Goal: Information Seeking & Learning: Learn about a topic

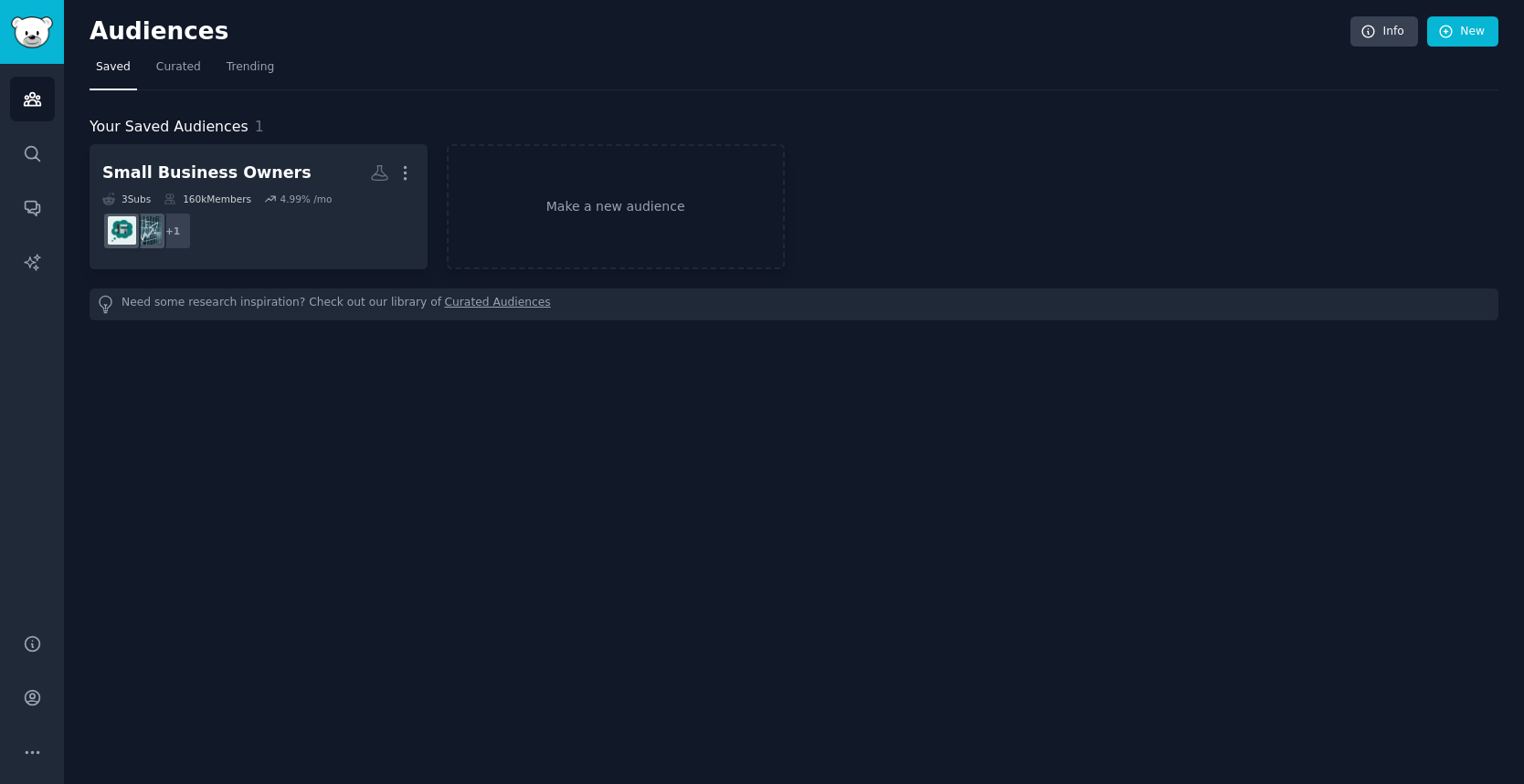
click at [912, 429] on div "Audiences Info New Saved Curated Trending Your Saved Audiences 1 Small Business…" at bounding box center [794, 392] width 1460 height 784
click at [869, 480] on div "Audiences Info New Saved Curated Trending Your Saved Audiences 1 Small Business…" at bounding box center [794, 392] width 1460 height 784
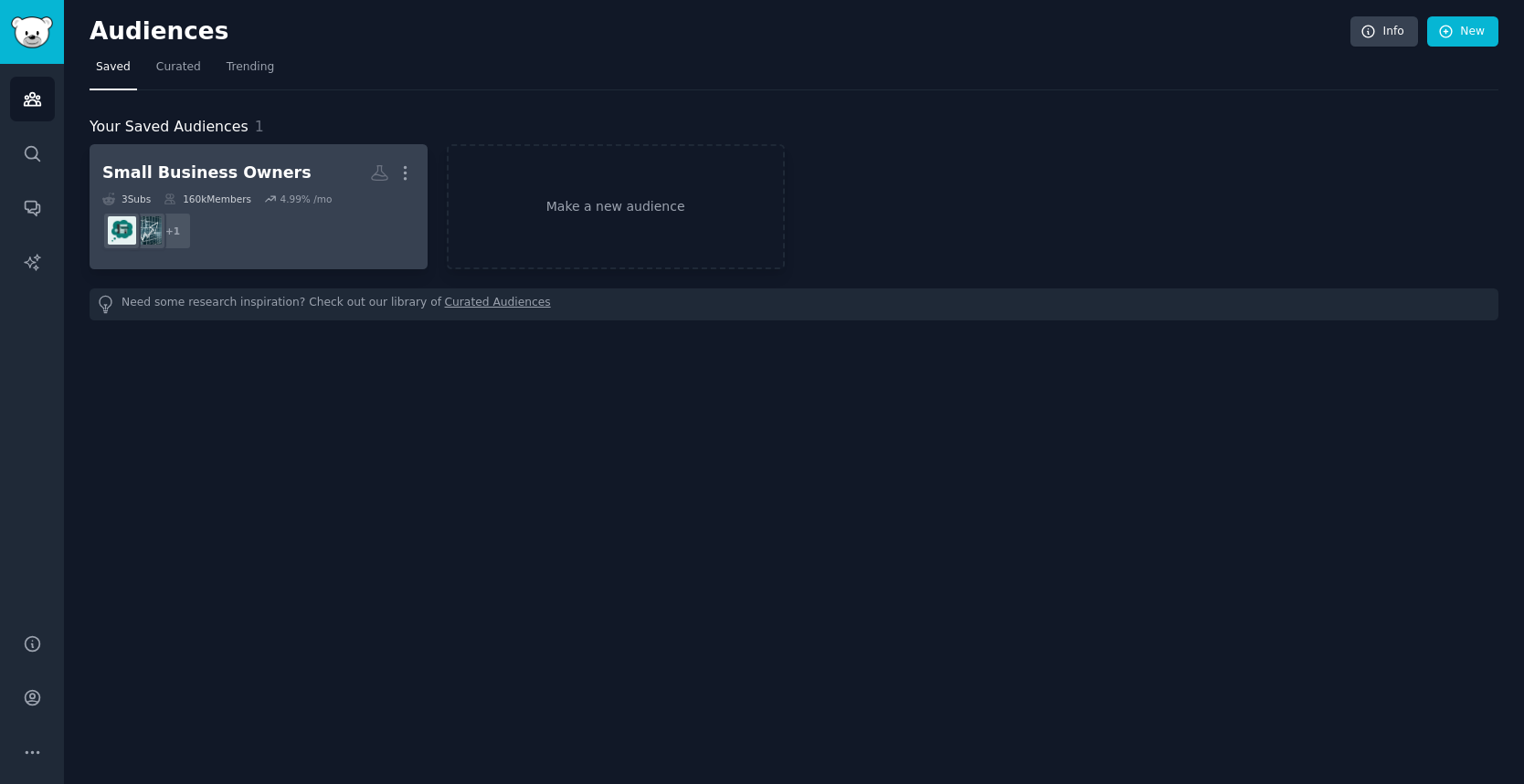
click at [320, 213] on dd "+ 1" at bounding box center [258, 231] width 313 height 52
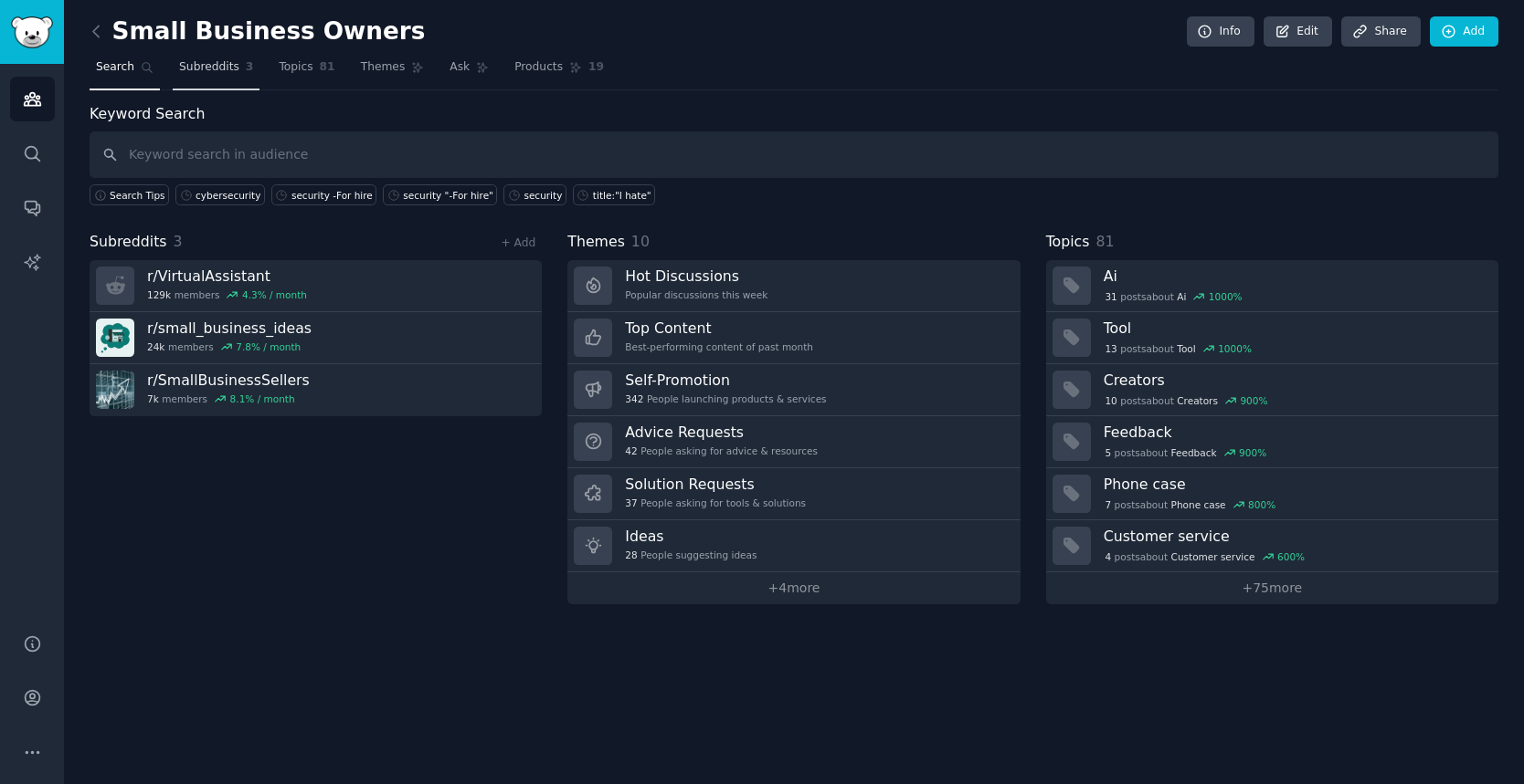
click at [231, 64] on span "Subreddits" at bounding box center [210, 67] width 60 height 17
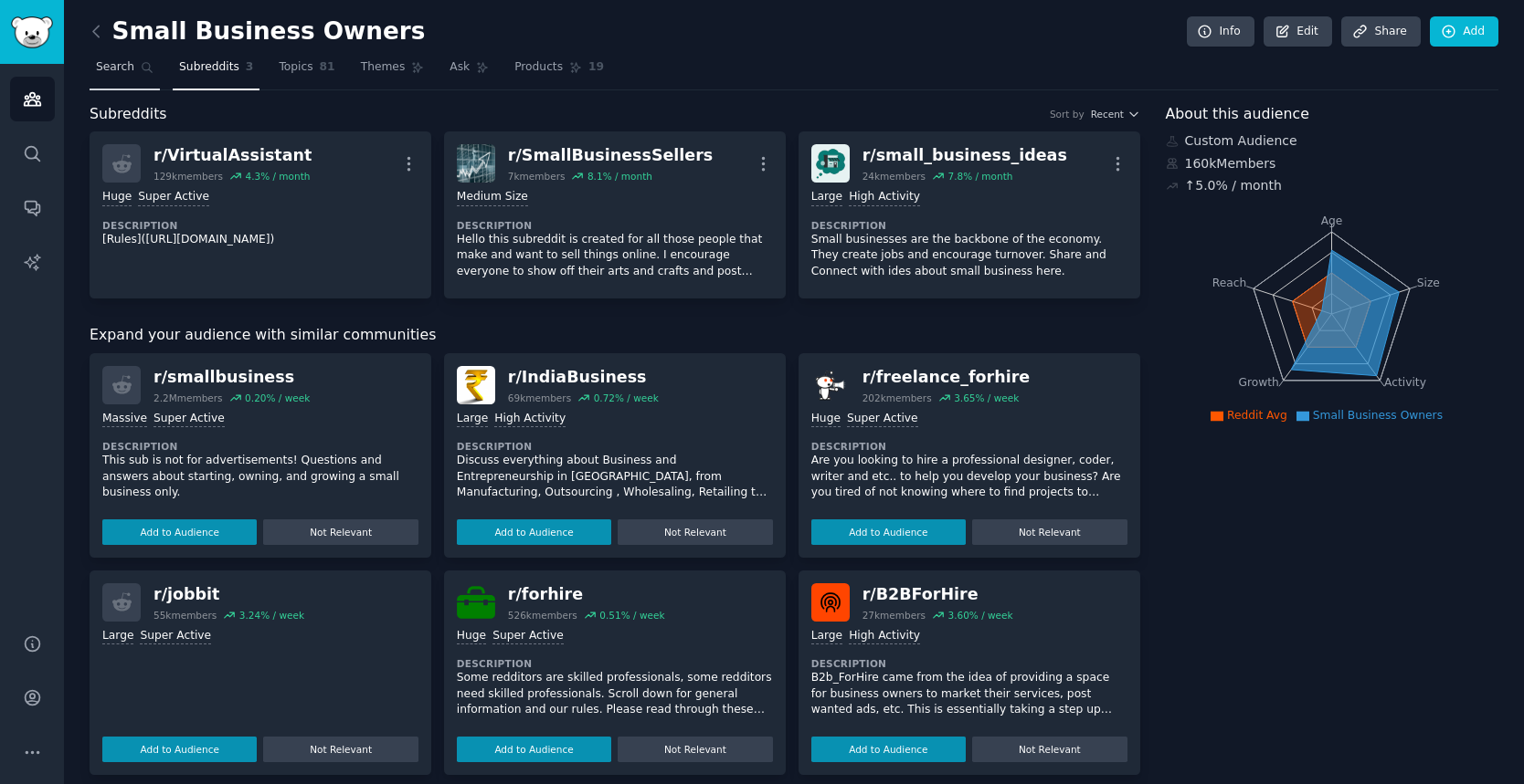
click at [114, 63] on span "Search" at bounding box center [114, 67] width 38 height 17
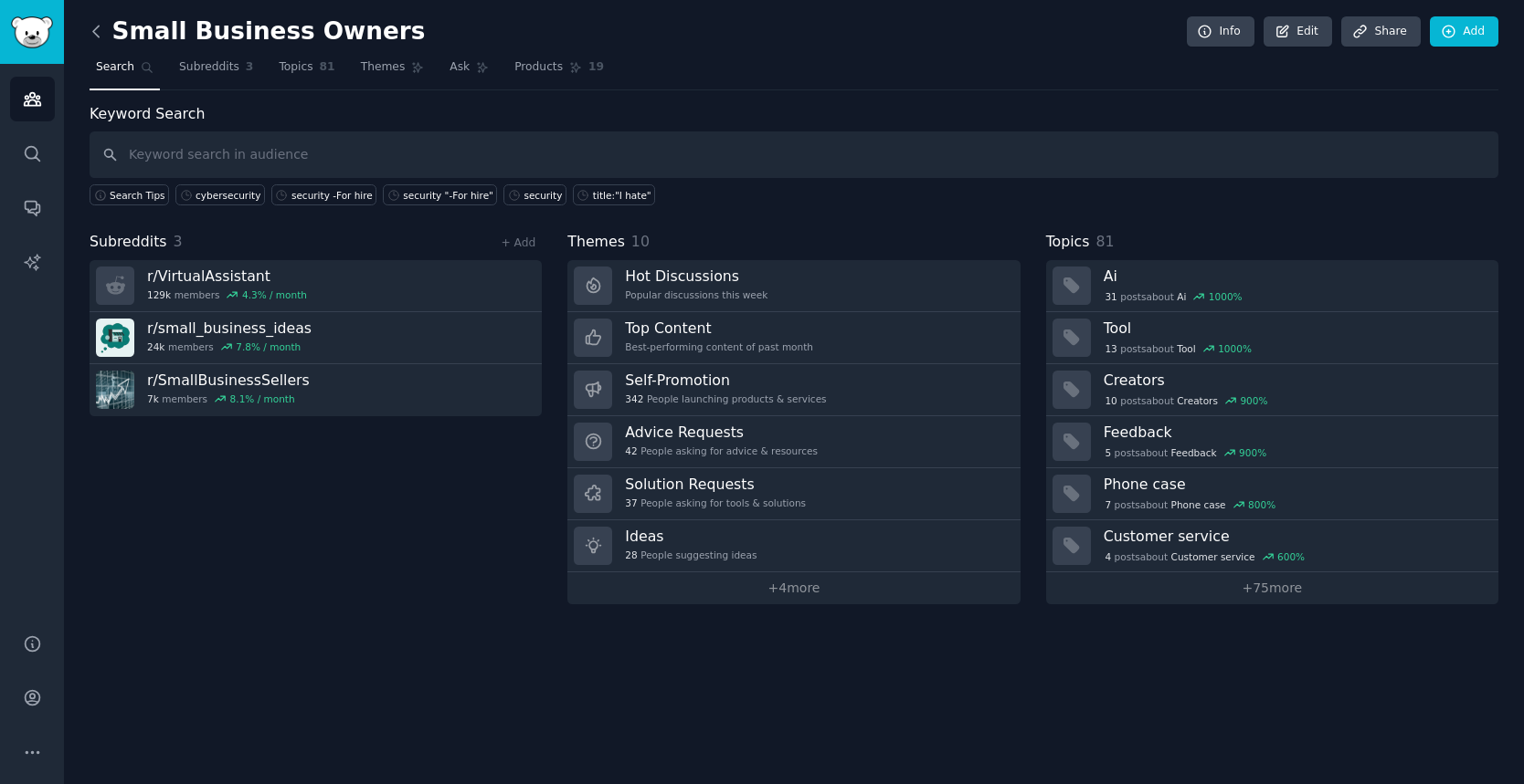
click at [96, 37] on icon at bounding box center [96, 32] width 19 height 19
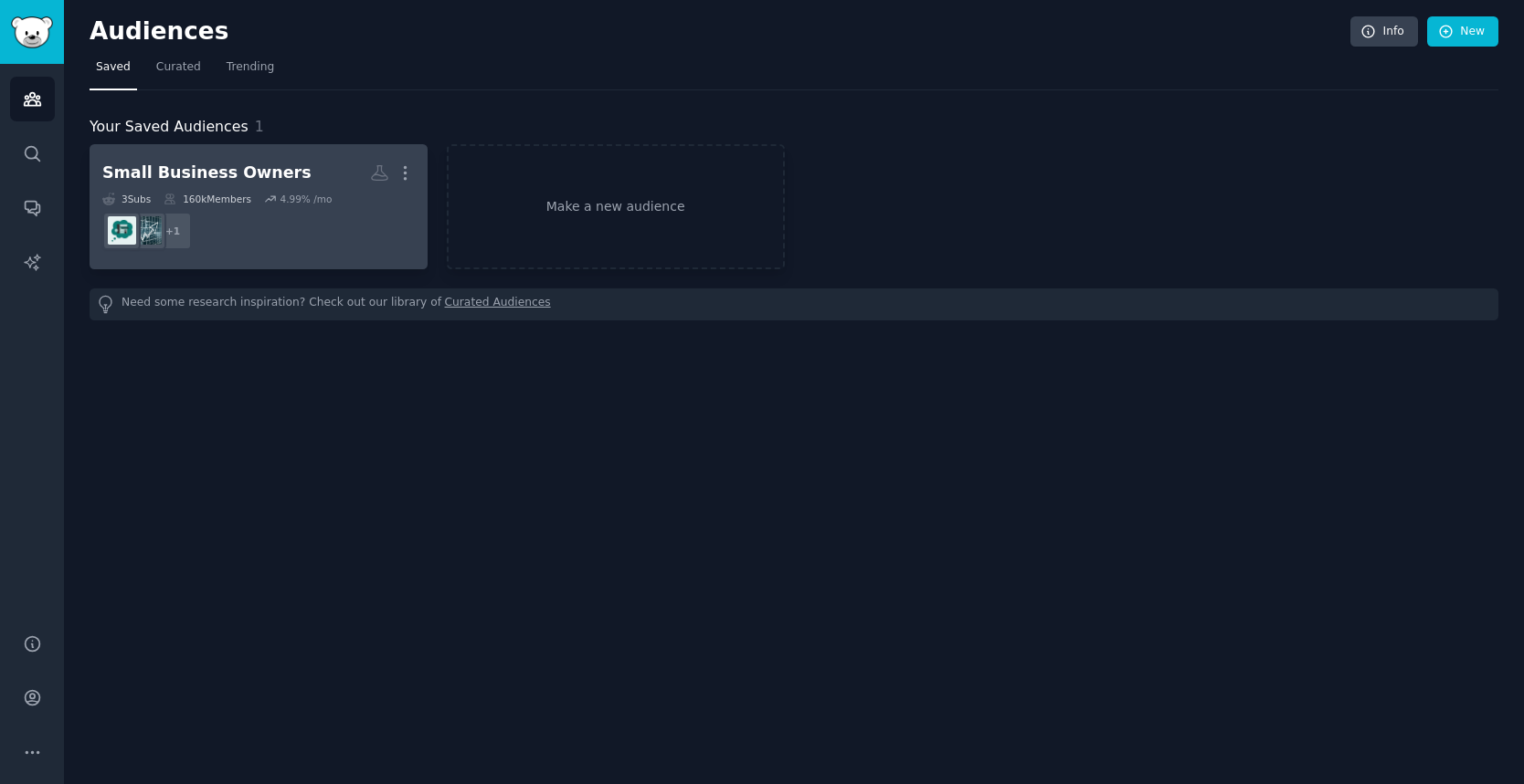
click at [249, 180] on div "Small Business Owners" at bounding box center [207, 172] width 210 height 22
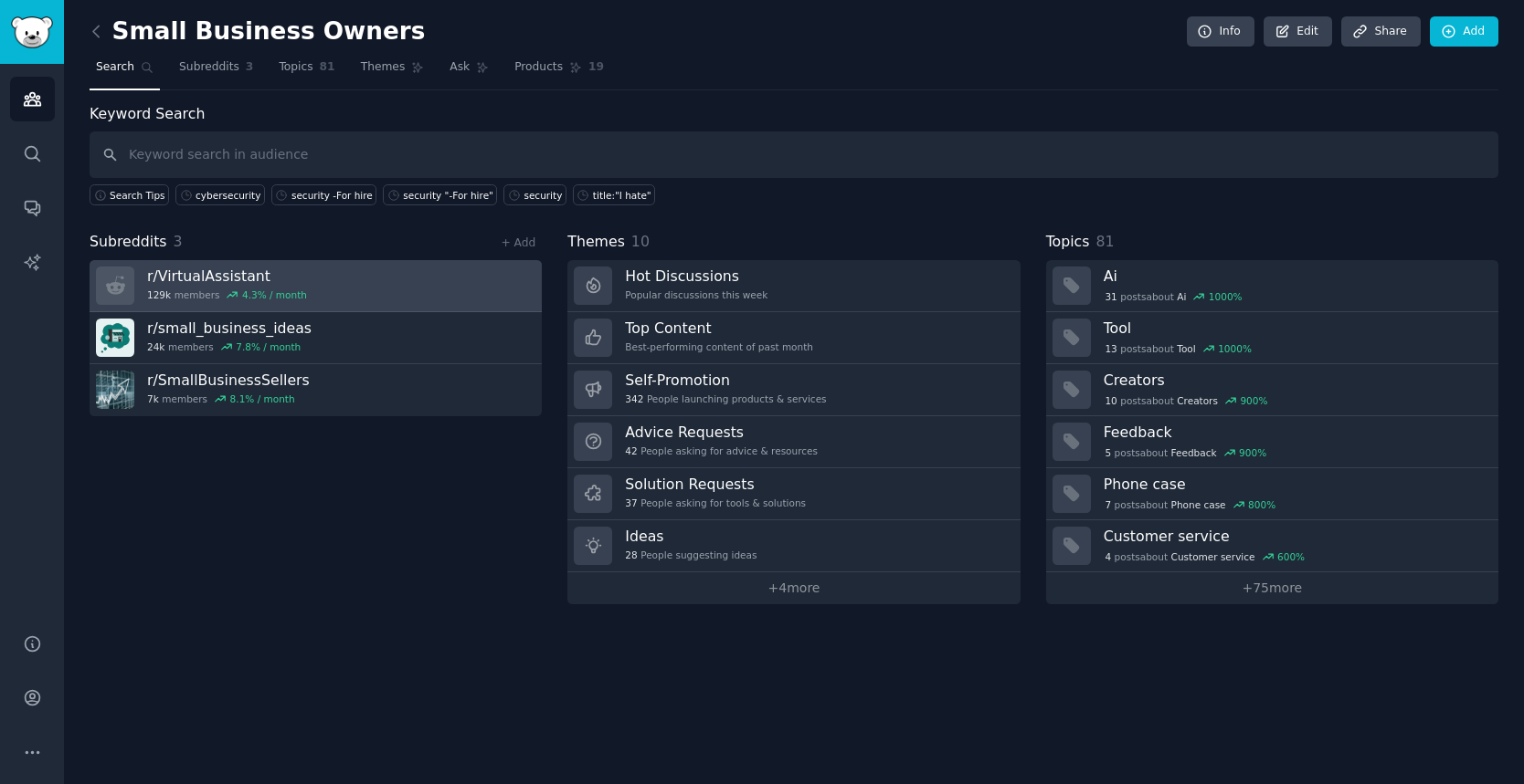
click at [113, 282] on icon at bounding box center [116, 284] width 19 height 19
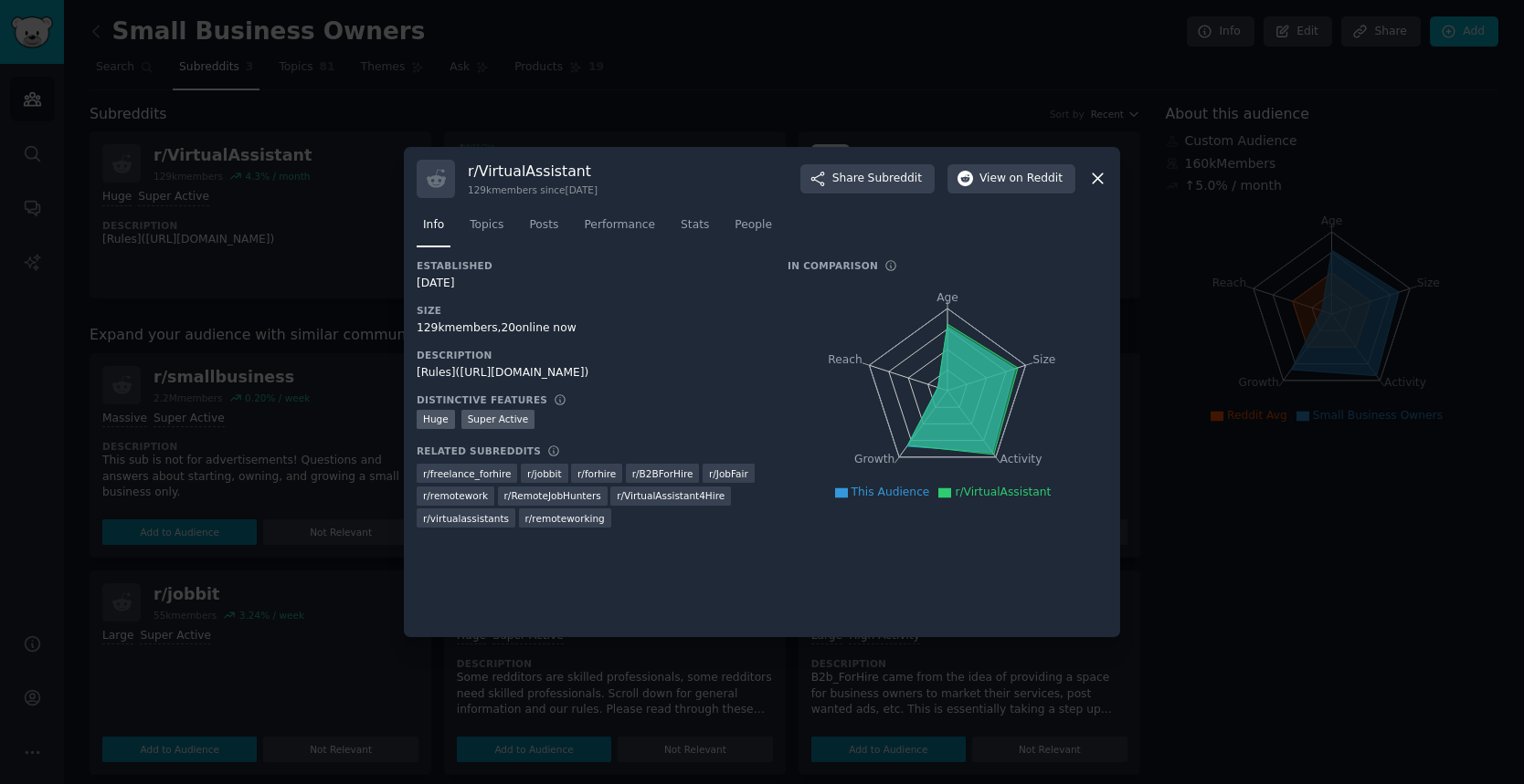
click at [1099, 172] on icon at bounding box center [1098, 178] width 19 height 19
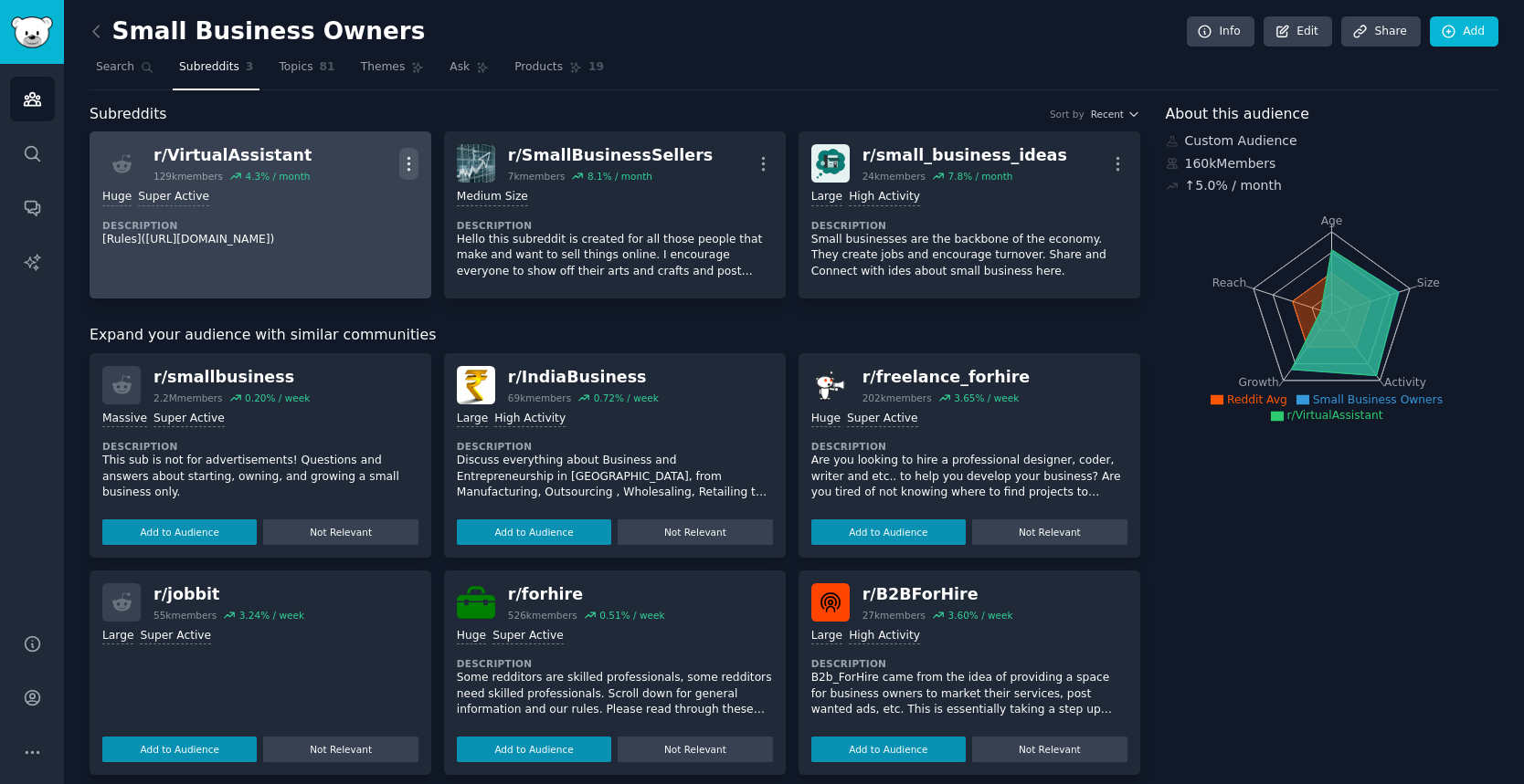
click at [415, 158] on icon "button" at bounding box center [409, 164] width 19 height 19
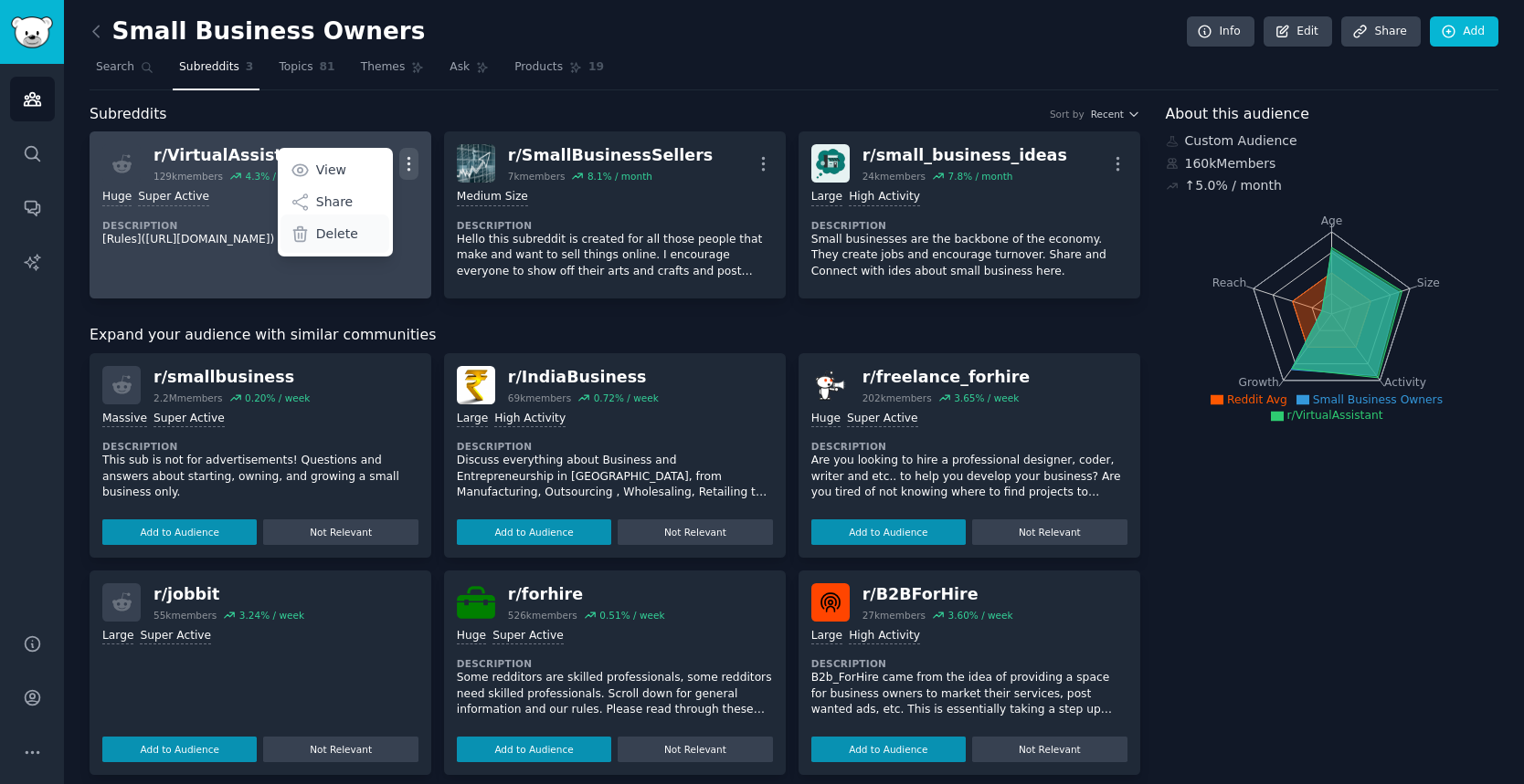
click at [337, 229] on p "Delete" at bounding box center [336, 235] width 42 height 19
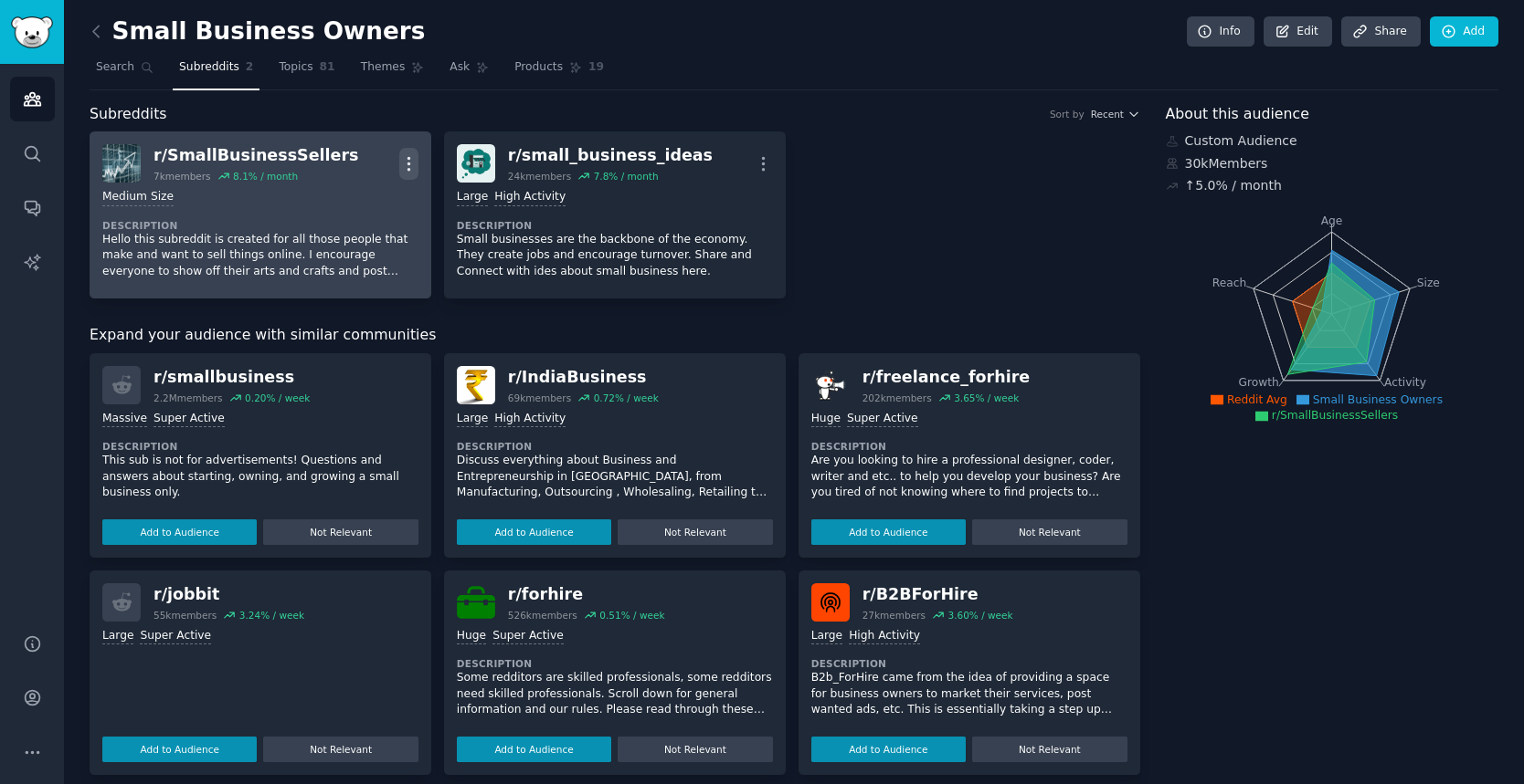
click at [400, 149] on button "More" at bounding box center [409, 164] width 19 height 32
click at [338, 229] on p "Delete" at bounding box center [336, 235] width 42 height 19
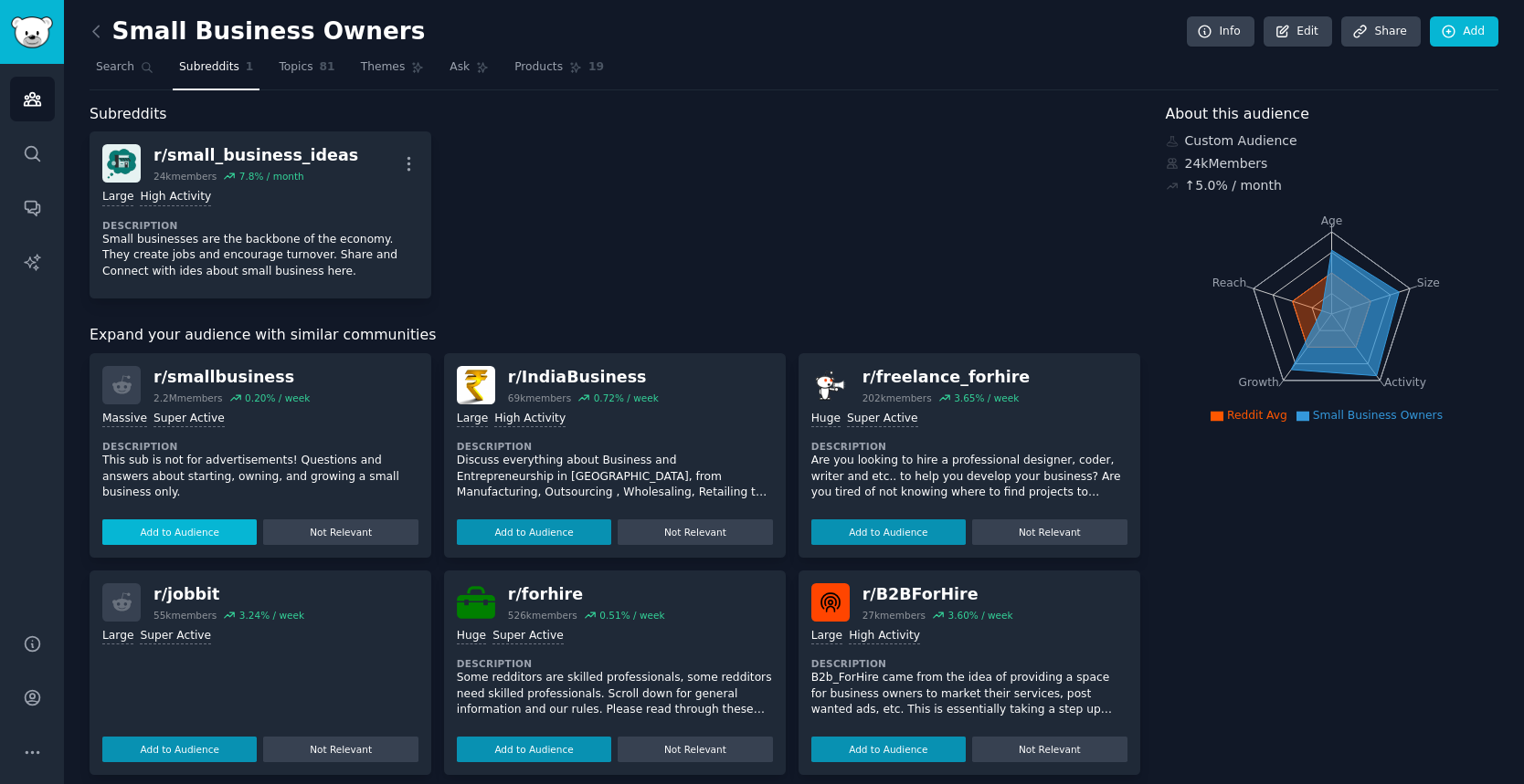
click at [180, 521] on button "Add to Audience" at bounding box center [179, 533] width 154 height 25
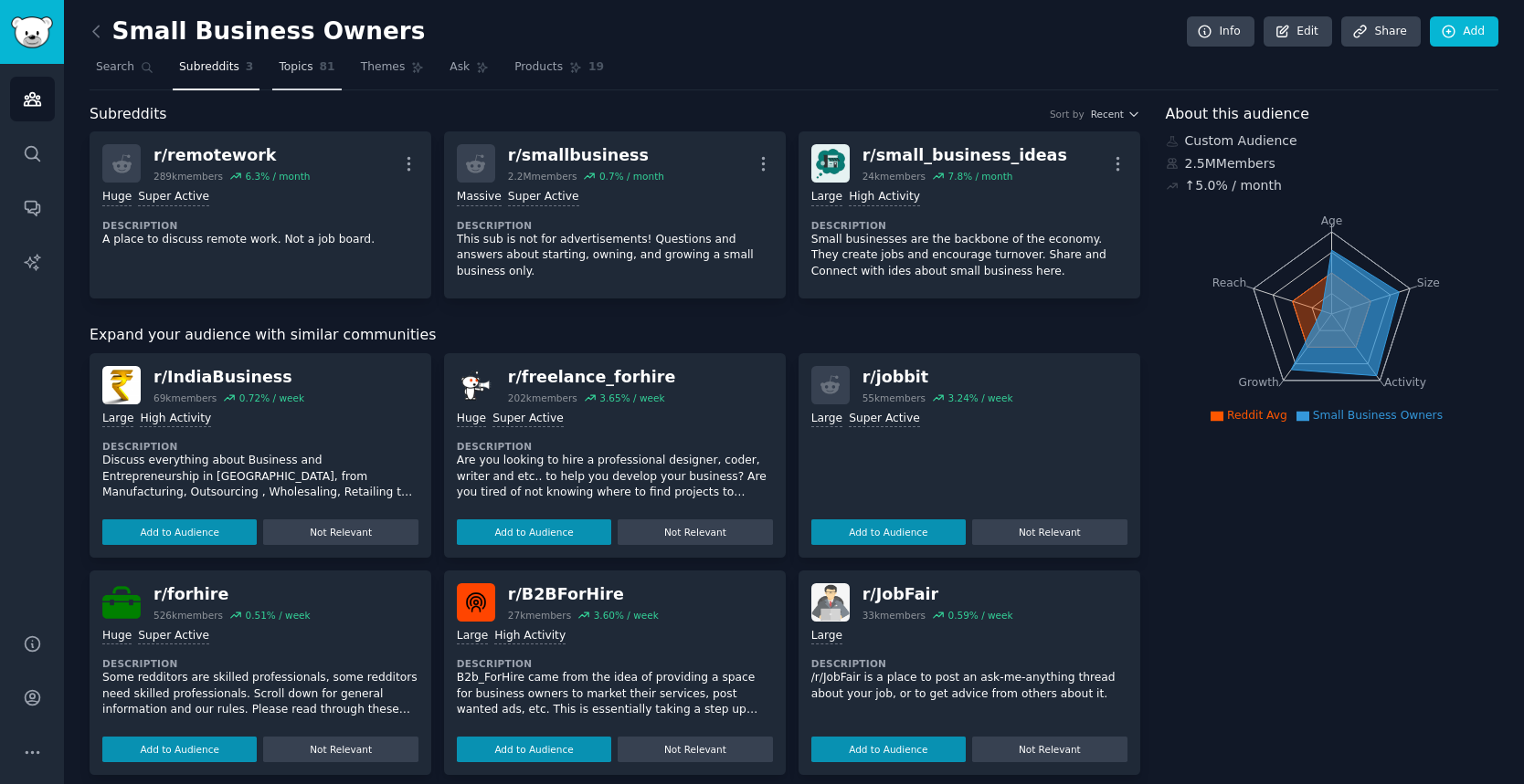
click at [292, 65] on span "Topics" at bounding box center [295, 67] width 34 height 17
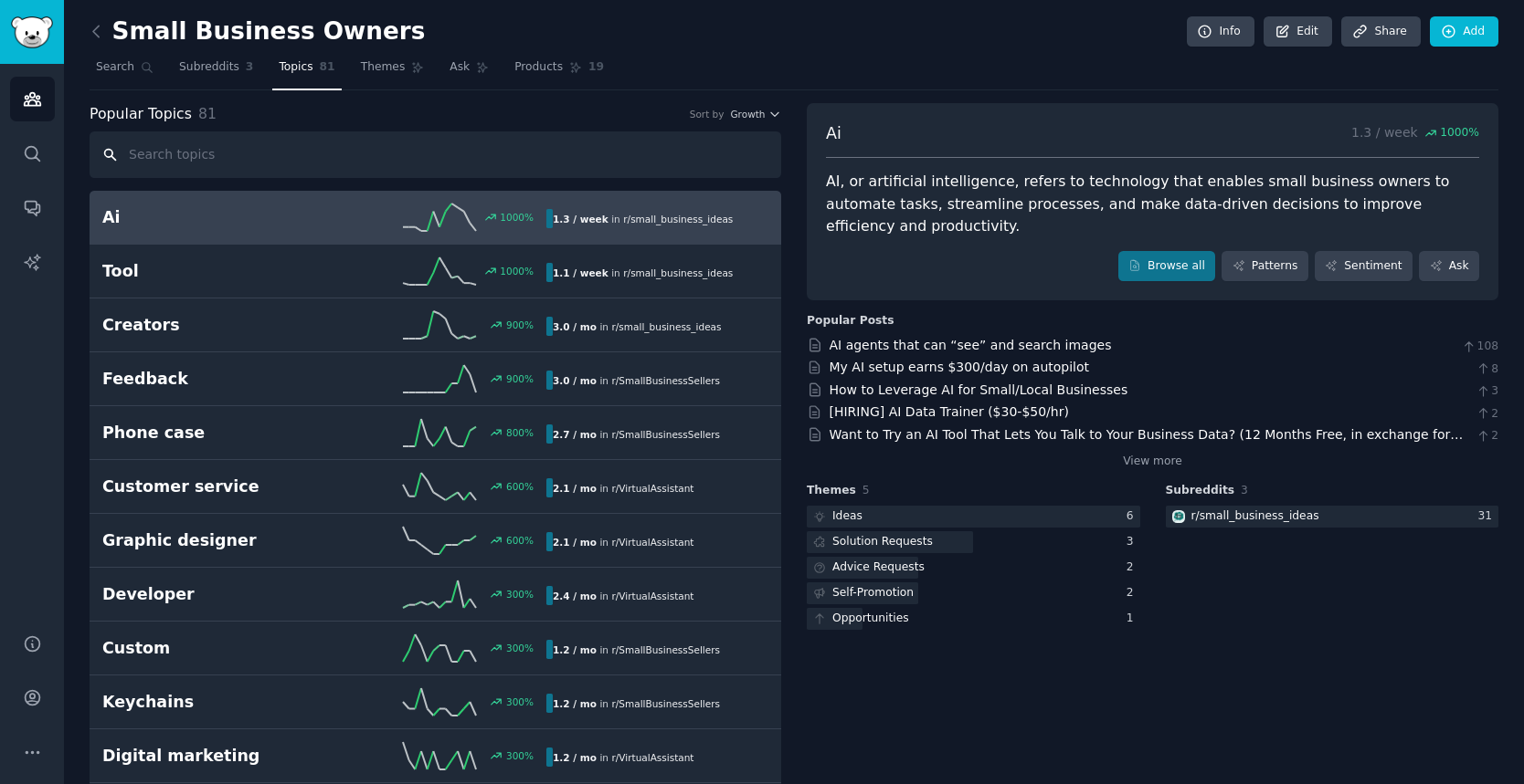
click at [465, 162] on input "text" at bounding box center [436, 155] width 692 height 47
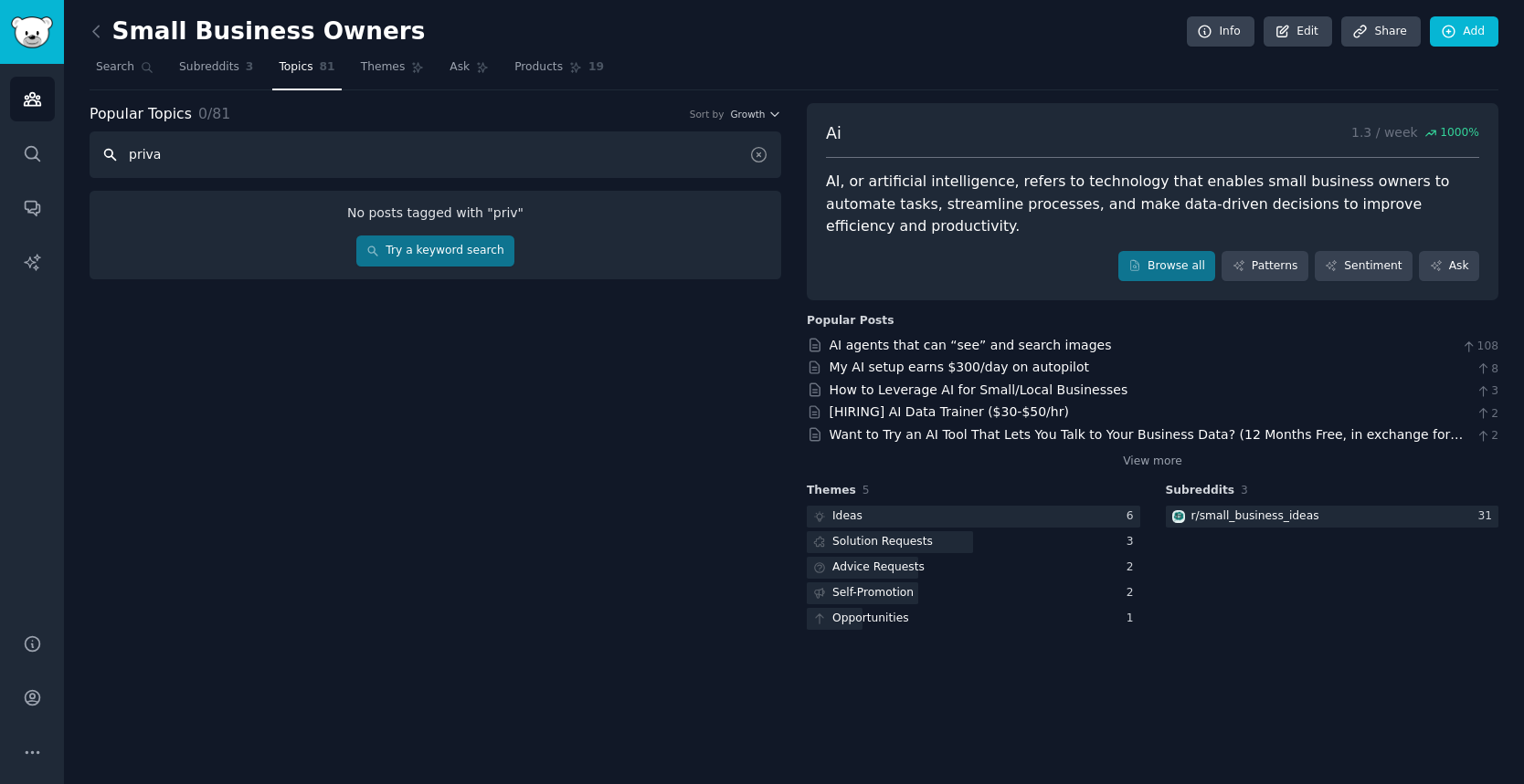
type input "privac"
click at [431, 247] on link "Try a keyword search" at bounding box center [436, 251] width 158 height 31
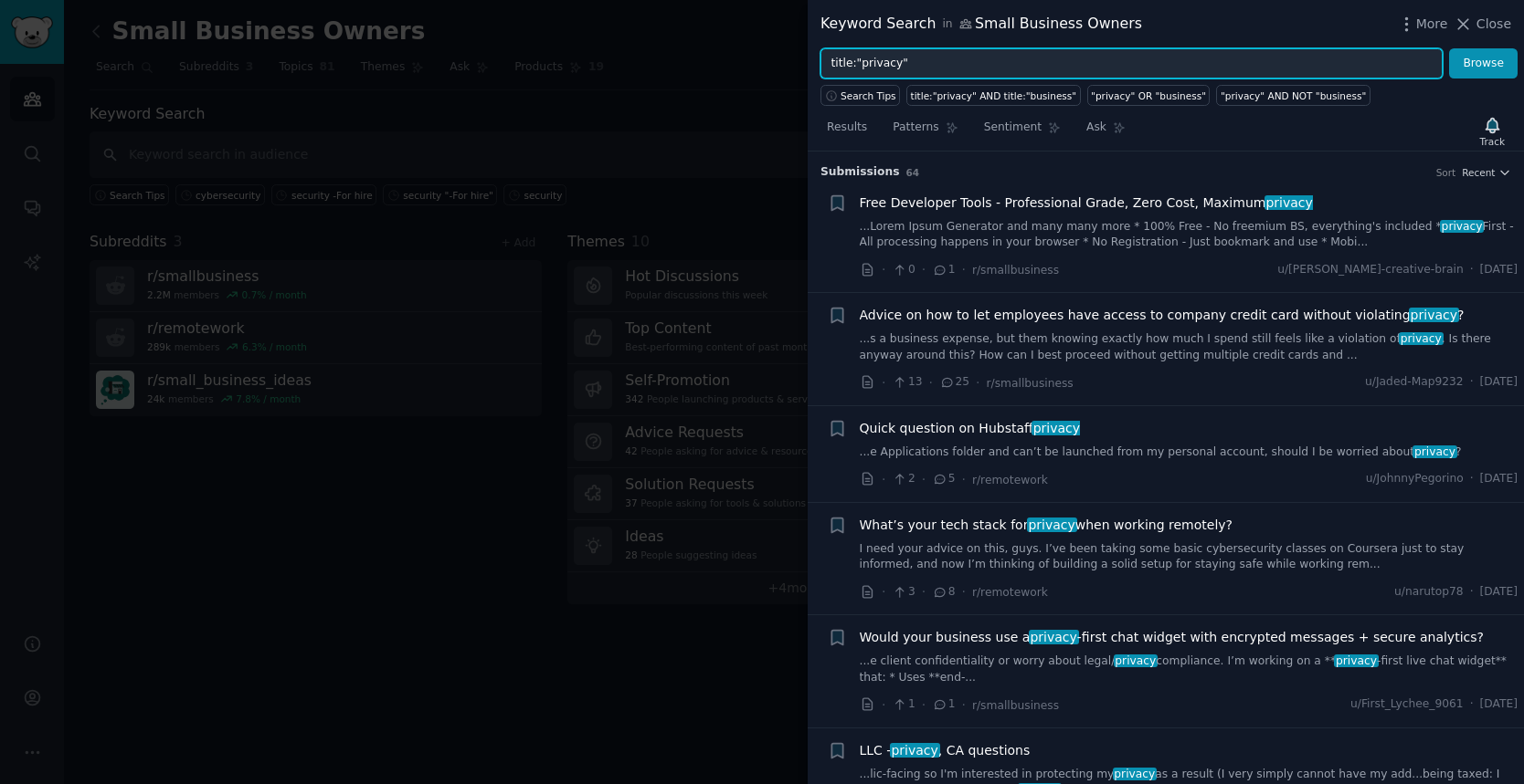
click at [897, 68] on input "title:"privacy"" at bounding box center [1131, 64] width 623 height 31
type input "title:"security""
click at [1484, 63] on button "Browse" at bounding box center [1483, 64] width 68 height 31
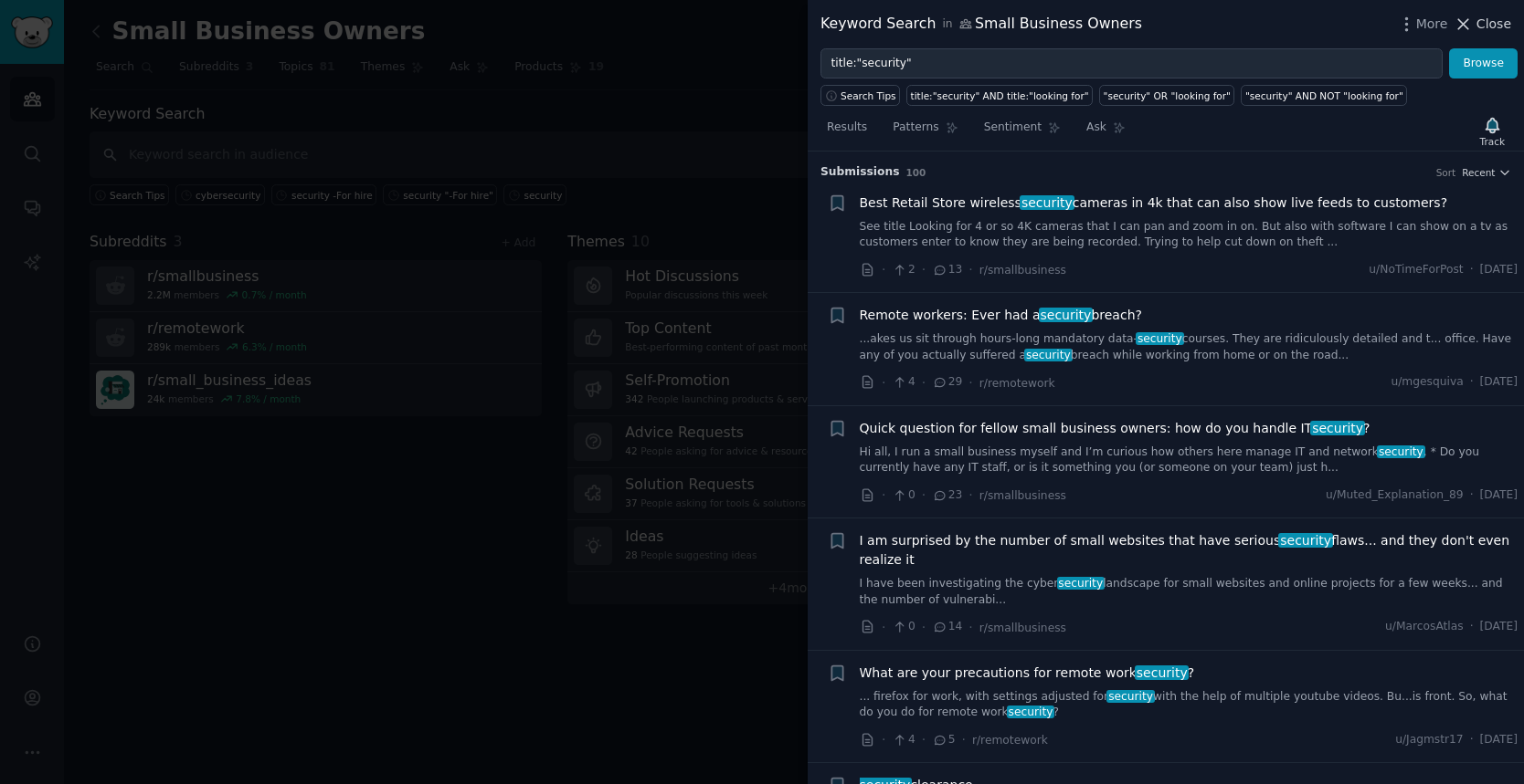
click at [1502, 26] on span "Close" at bounding box center [1494, 24] width 35 height 19
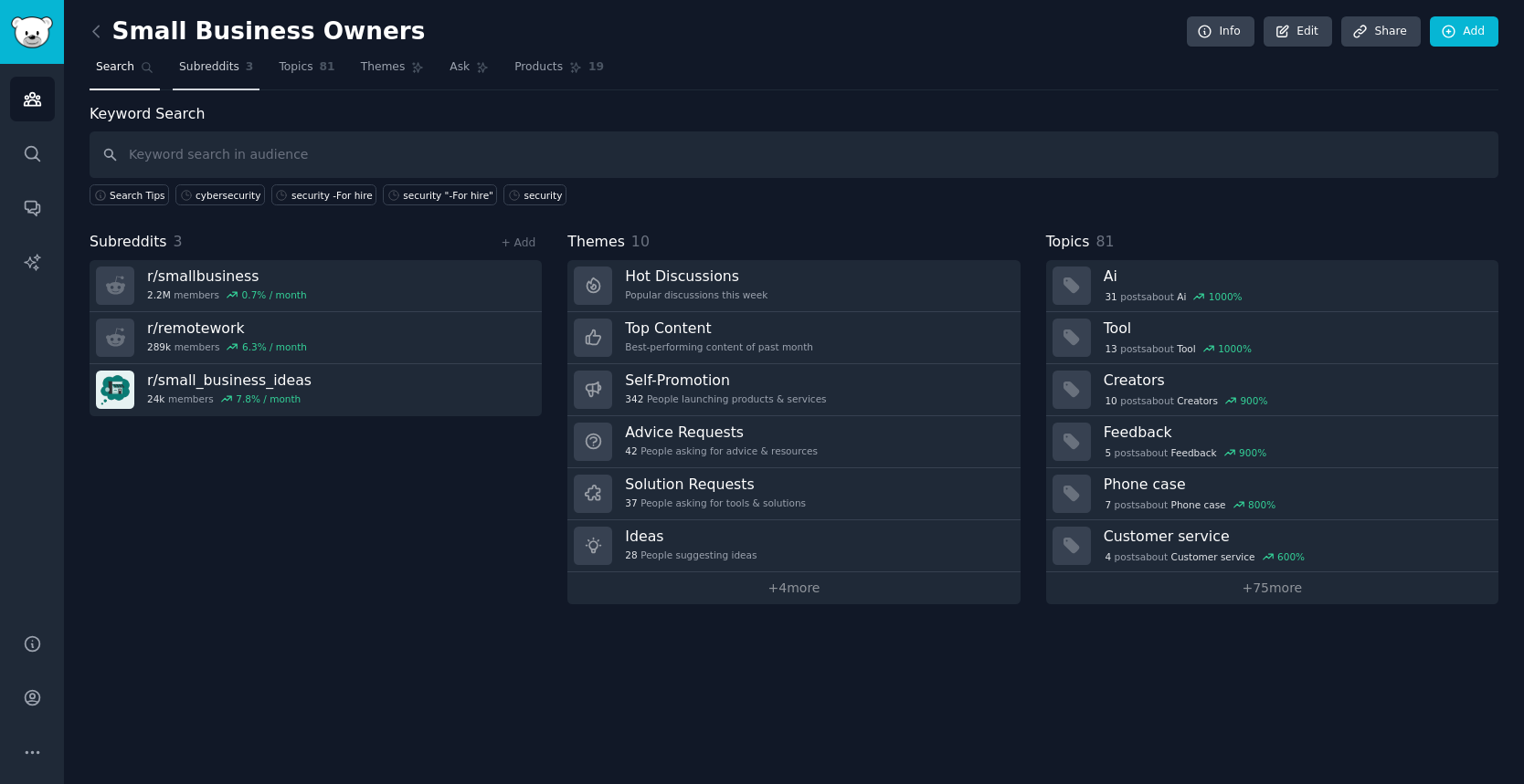
click at [218, 63] on span "Subreddits" at bounding box center [210, 67] width 60 height 17
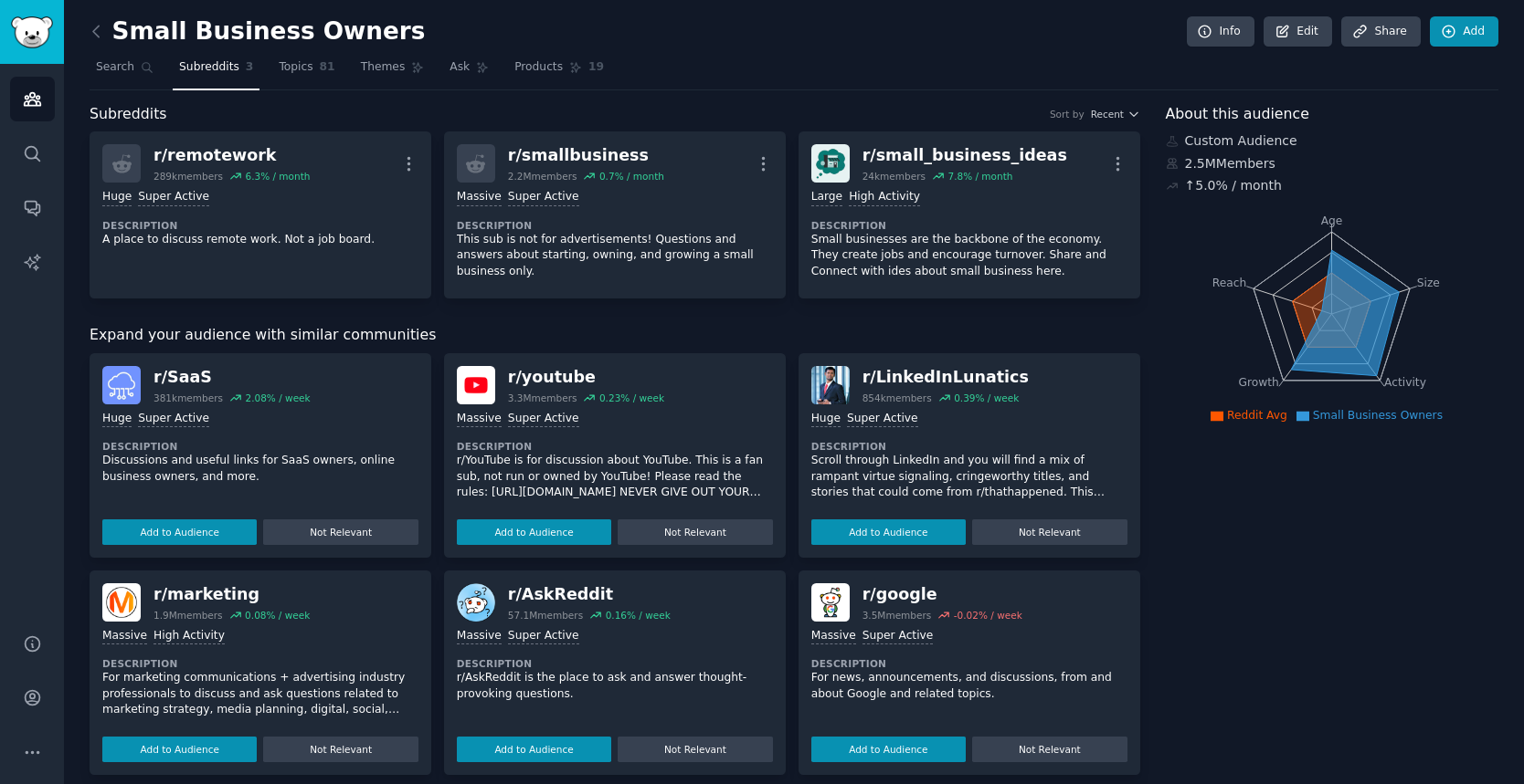
click at [1462, 31] on link "Add" at bounding box center [1464, 32] width 68 height 31
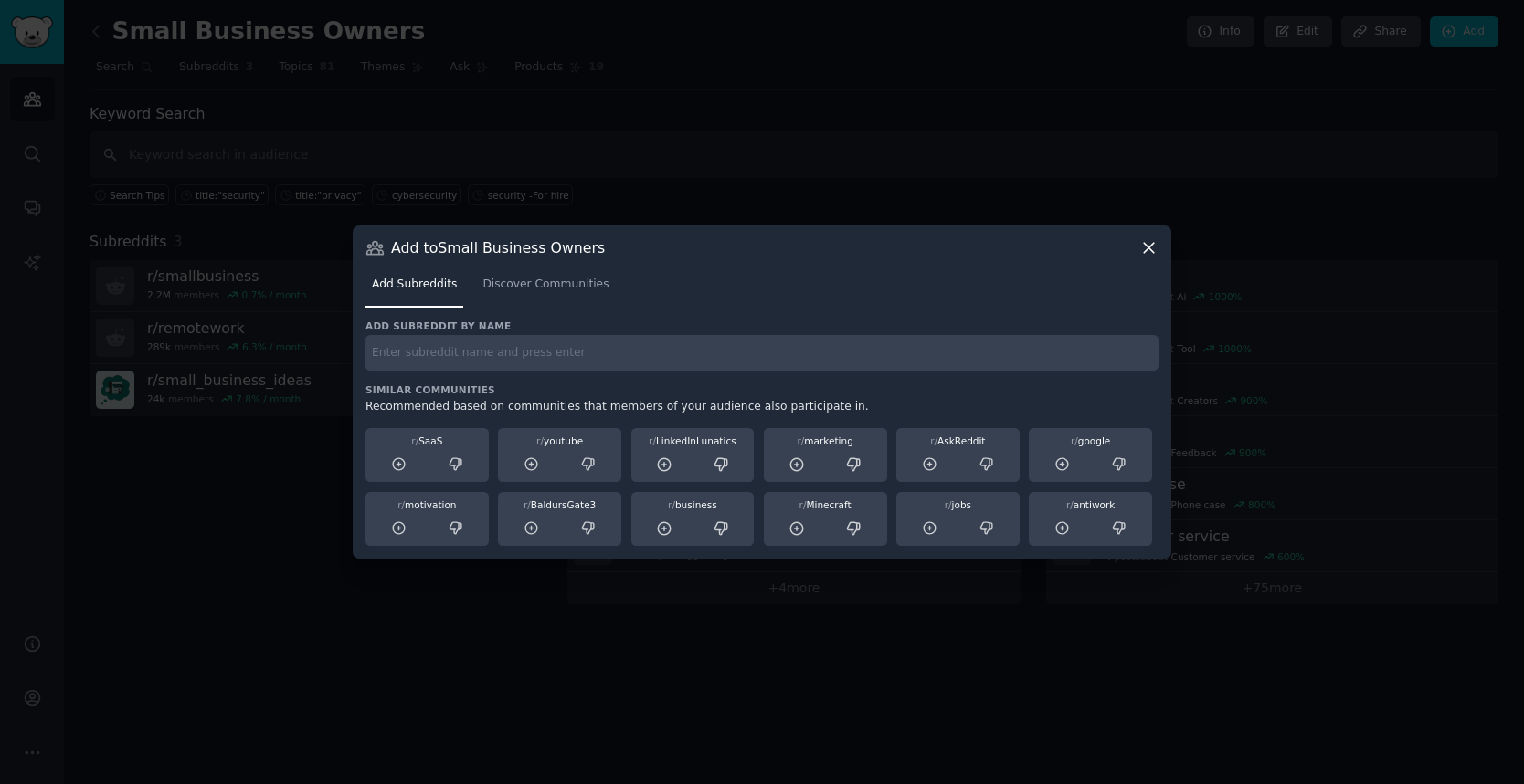
click at [485, 360] on input "text" at bounding box center [762, 353] width 793 height 36
type input "privacy"
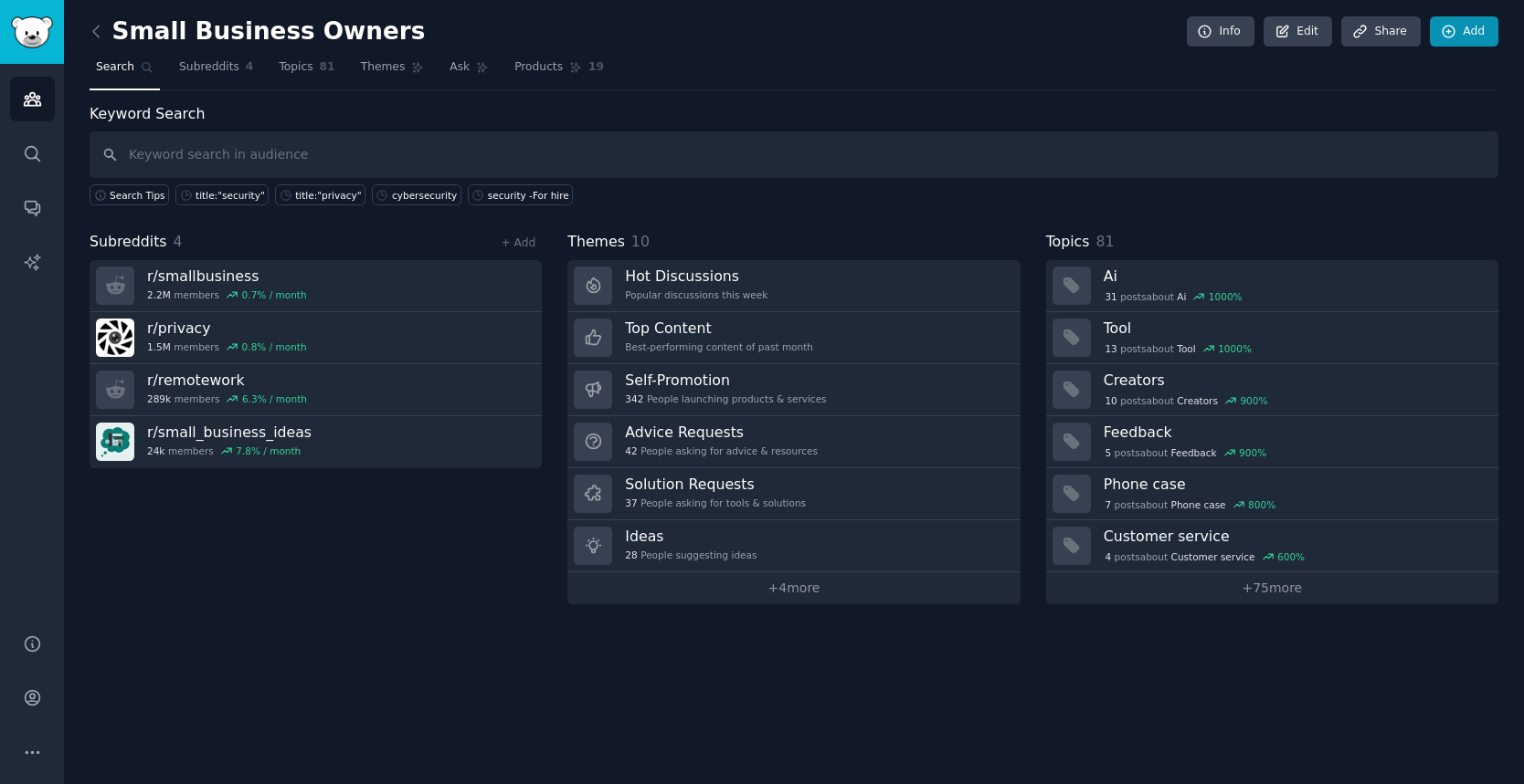
click at [1486, 37] on link "Add" at bounding box center [1464, 32] width 68 height 31
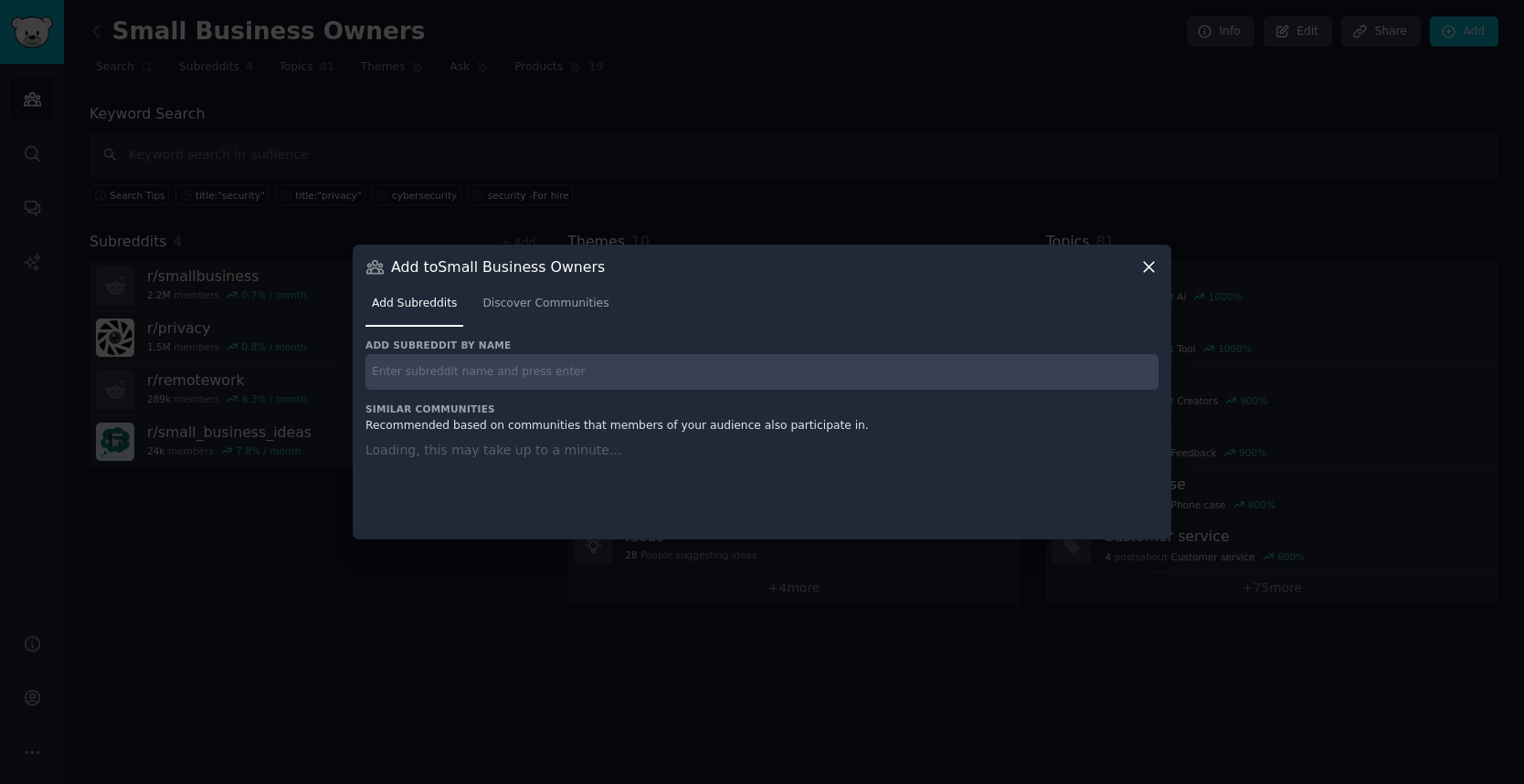
click at [938, 369] on input "text" at bounding box center [762, 372] width 793 height 36
type input "scams"
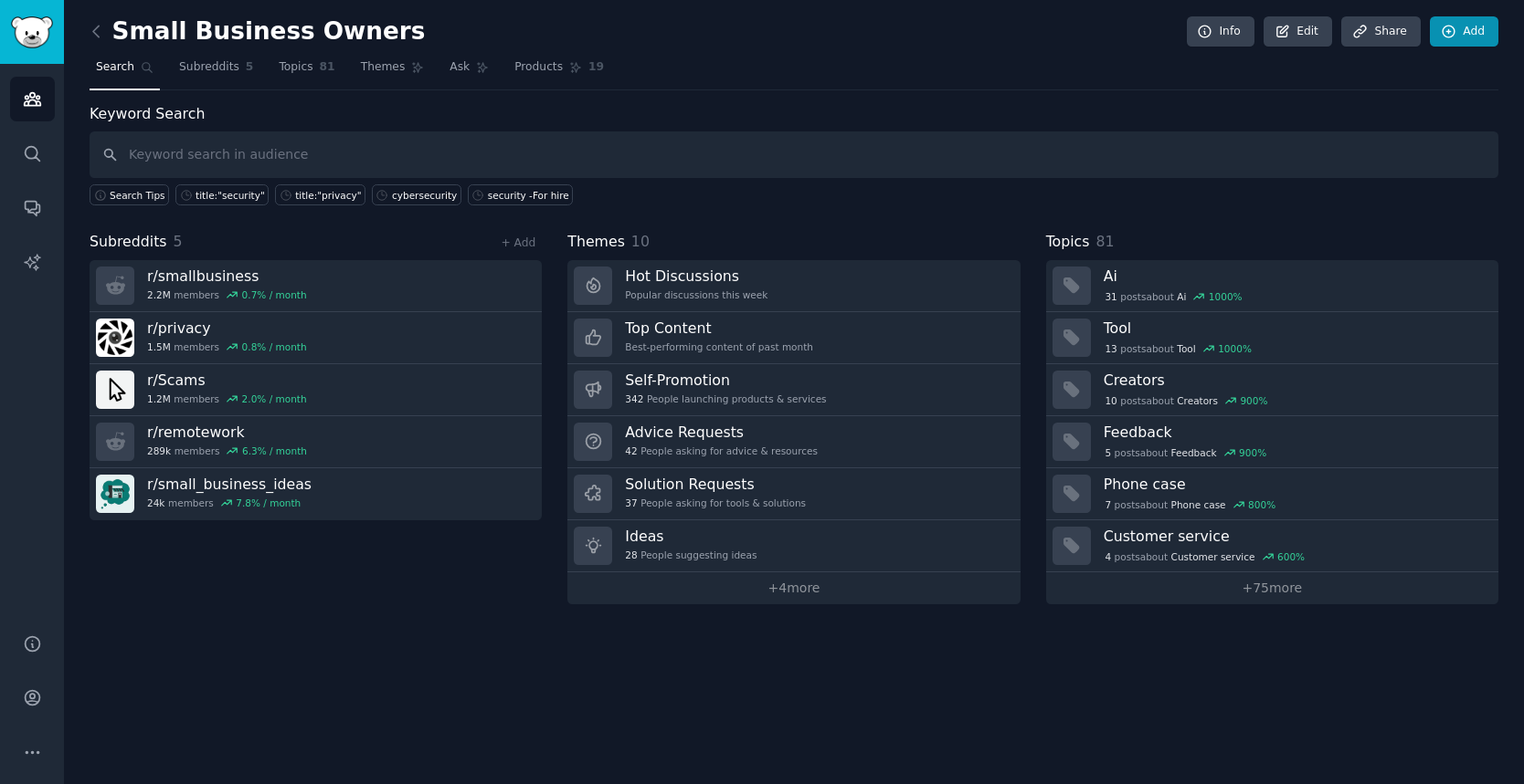
click at [1475, 36] on link "Add" at bounding box center [1464, 32] width 68 height 31
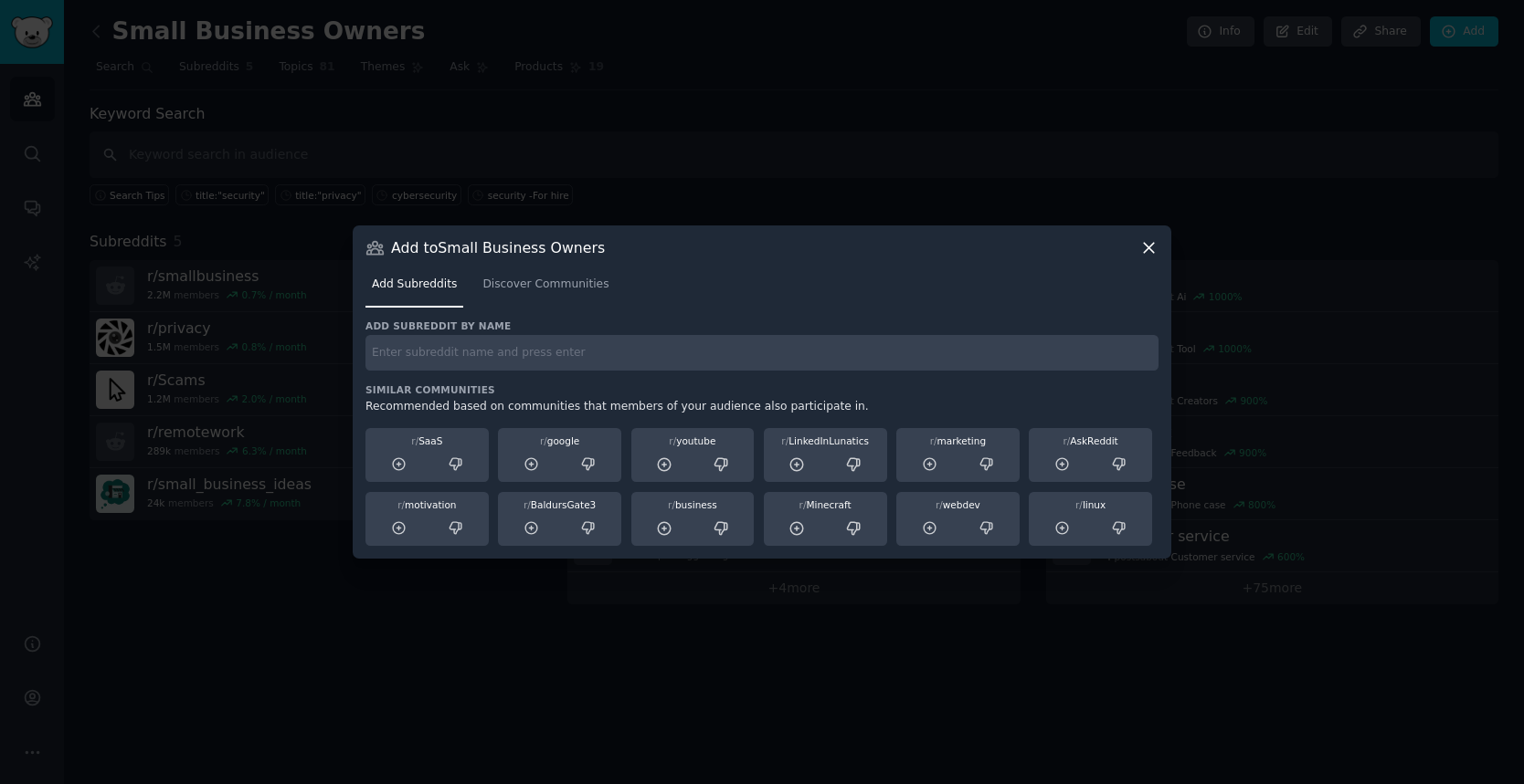
click at [1092, 362] on input "text" at bounding box center [762, 353] width 793 height 36
type input "i"
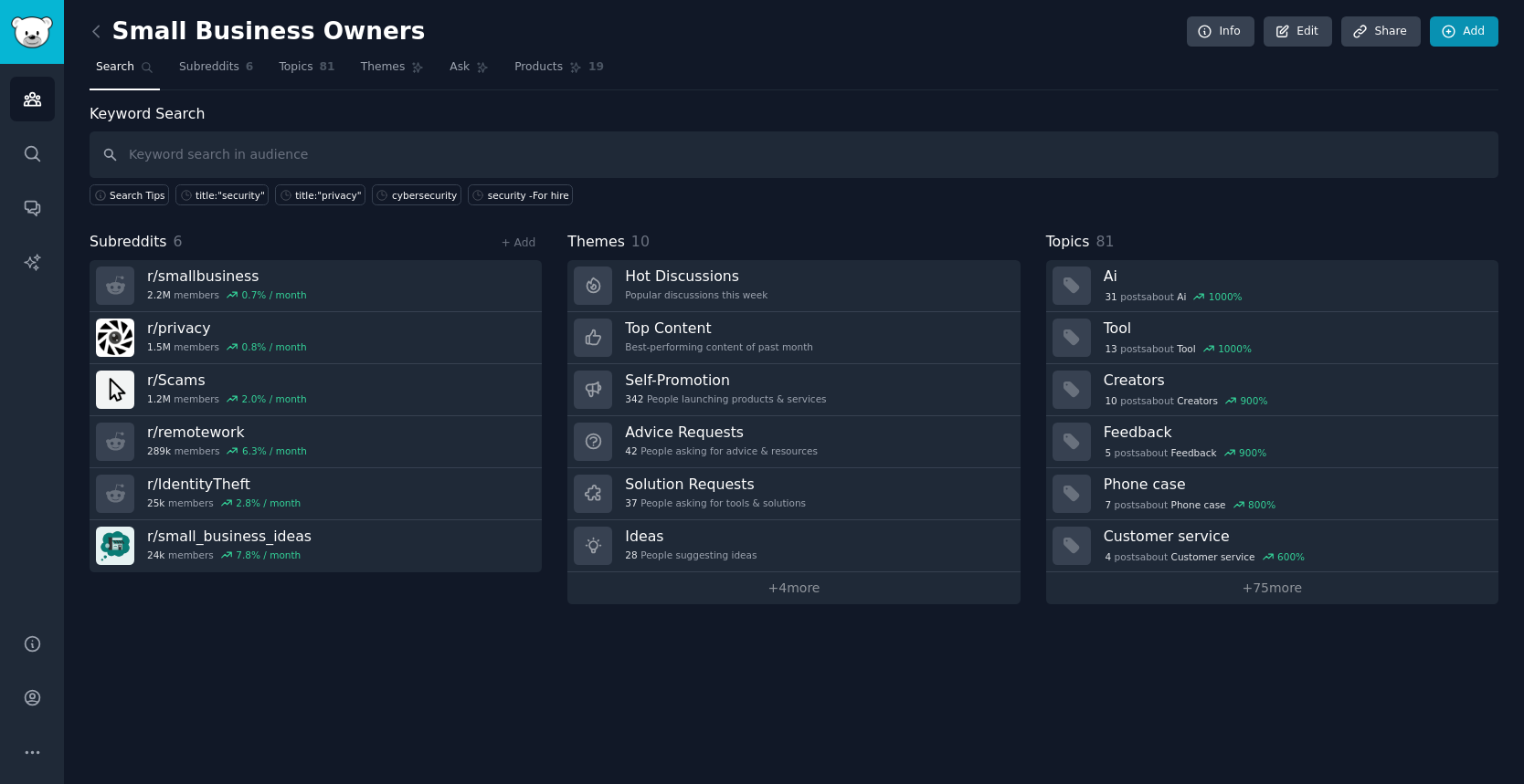
click at [1461, 28] on link "Add" at bounding box center [1464, 32] width 68 height 31
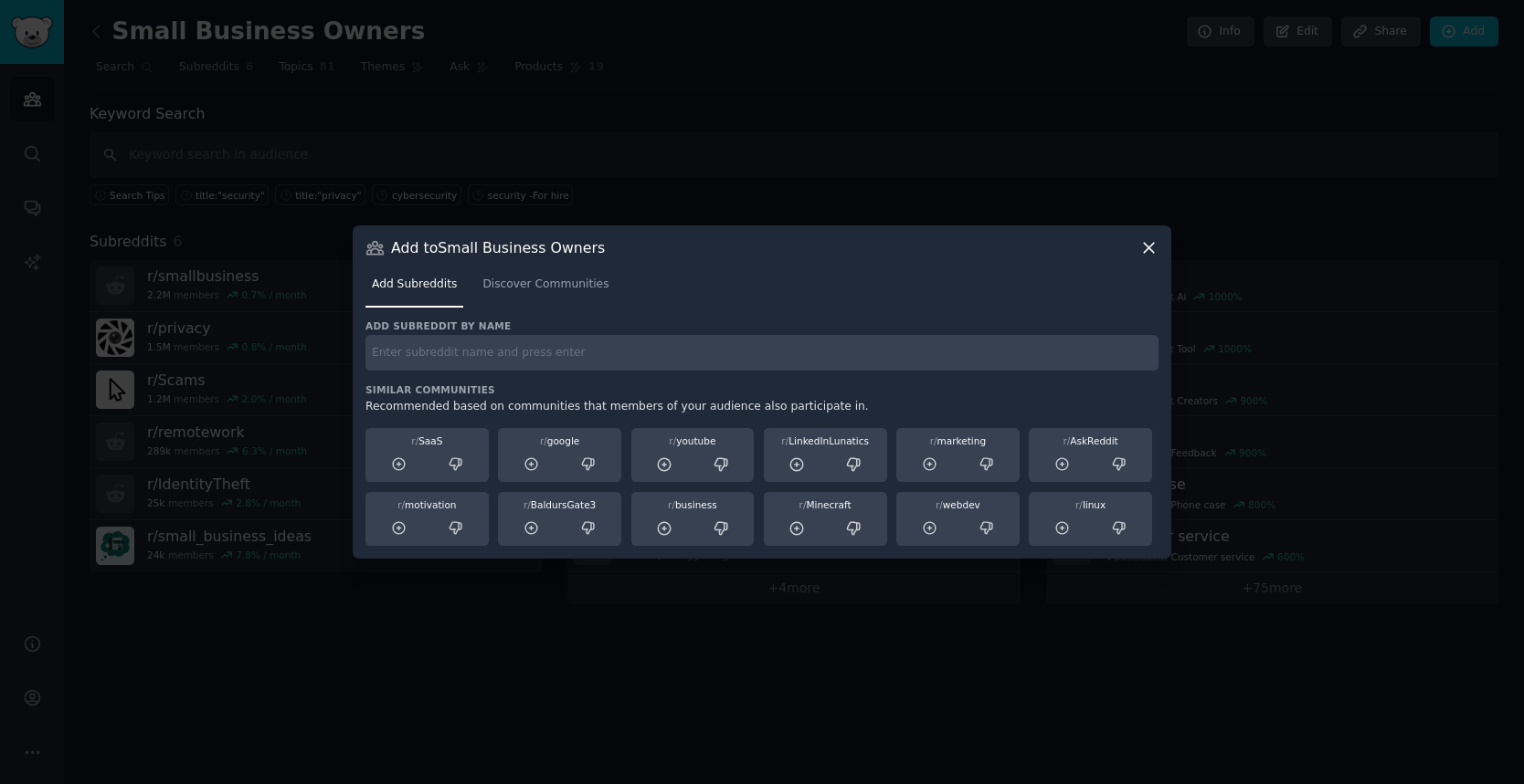
click at [1085, 355] on input "text" at bounding box center [762, 353] width 793 height 36
type input "entrepreneur"
click at [867, 355] on div "entrepreneur" at bounding box center [762, 353] width 793 height 36
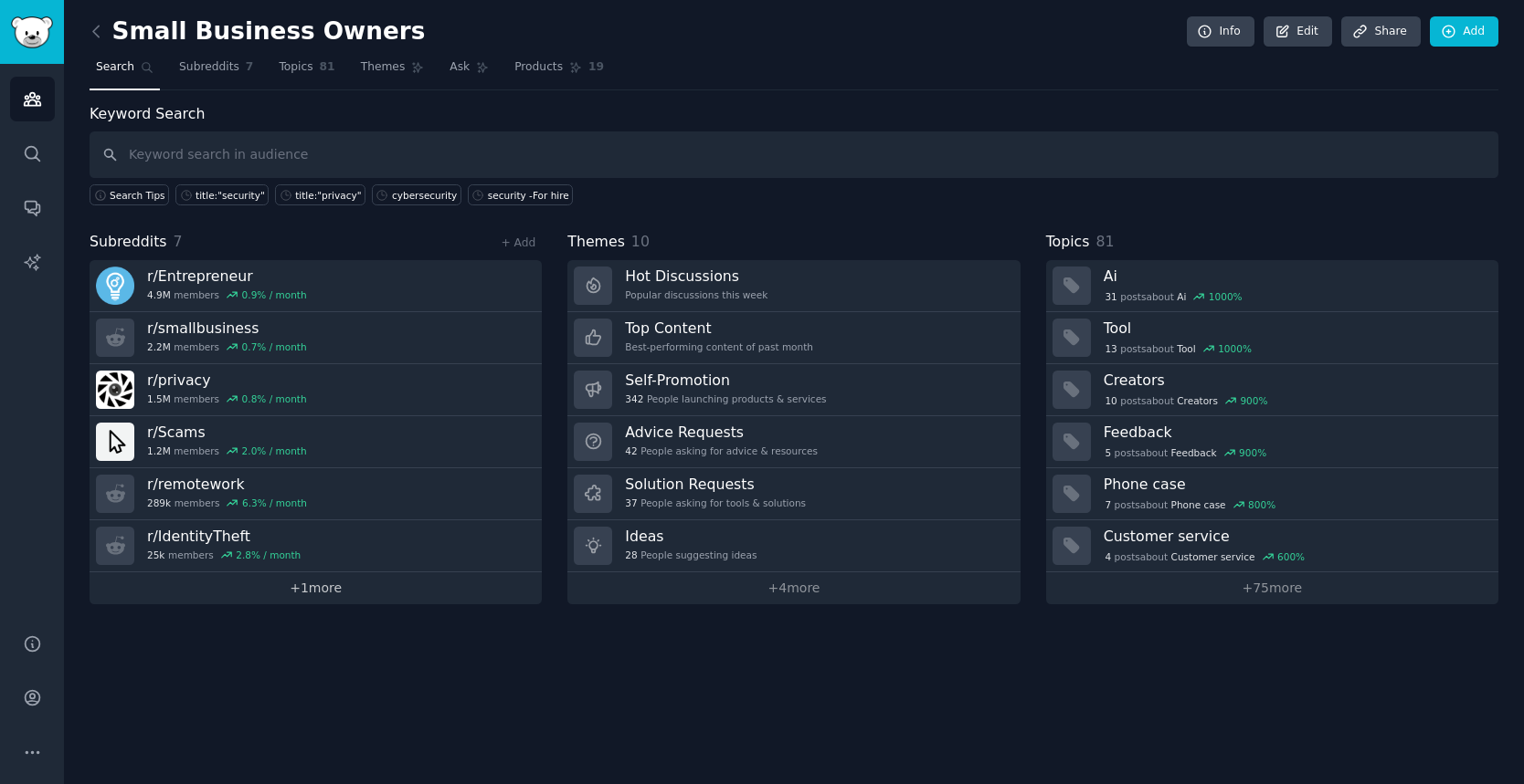
click at [329, 589] on link "+ 1 more" at bounding box center [316, 588] width 452 height 32
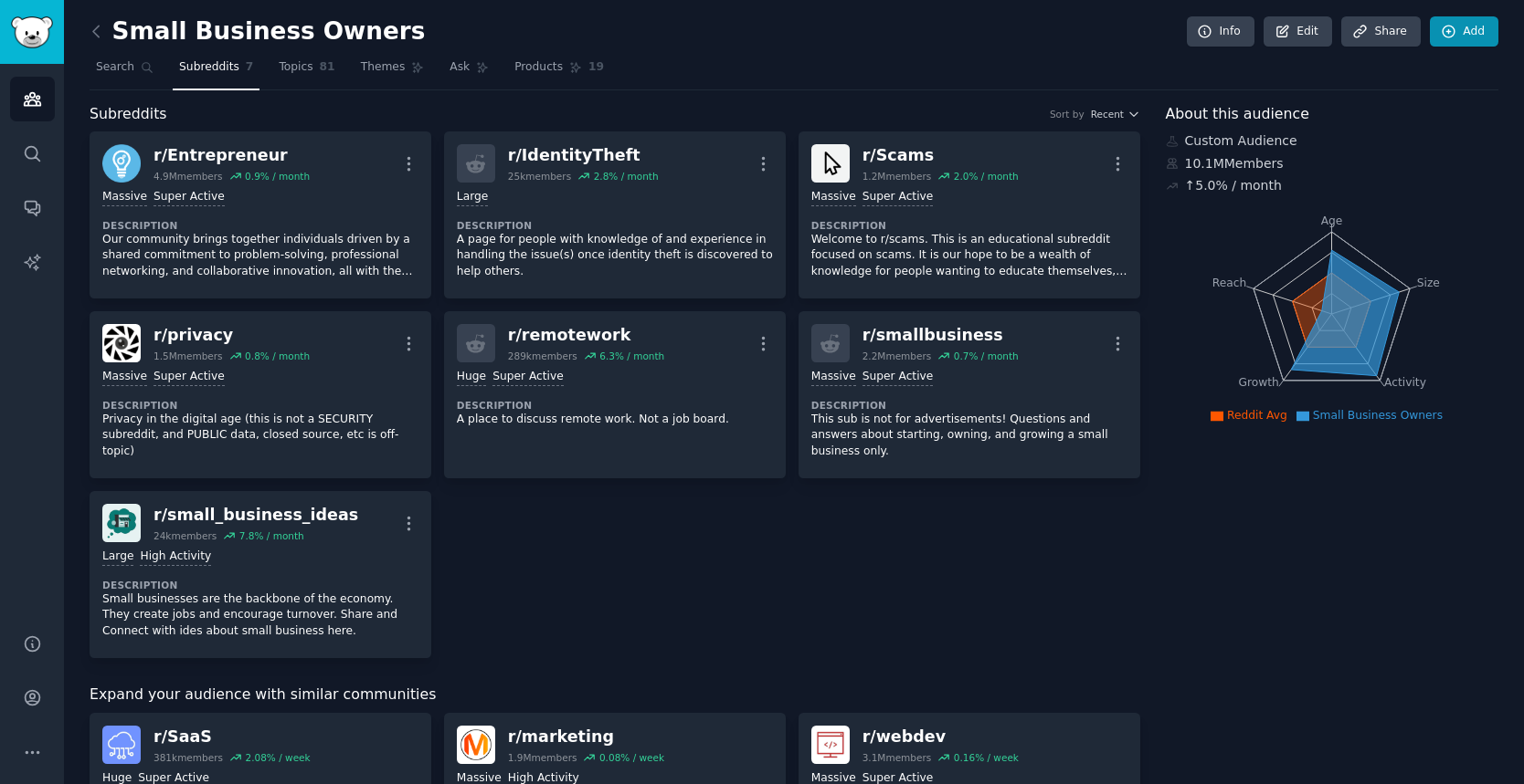
click at [1474, 29] on link "Add" at bounding box center [1464, 32] width 68 height 31
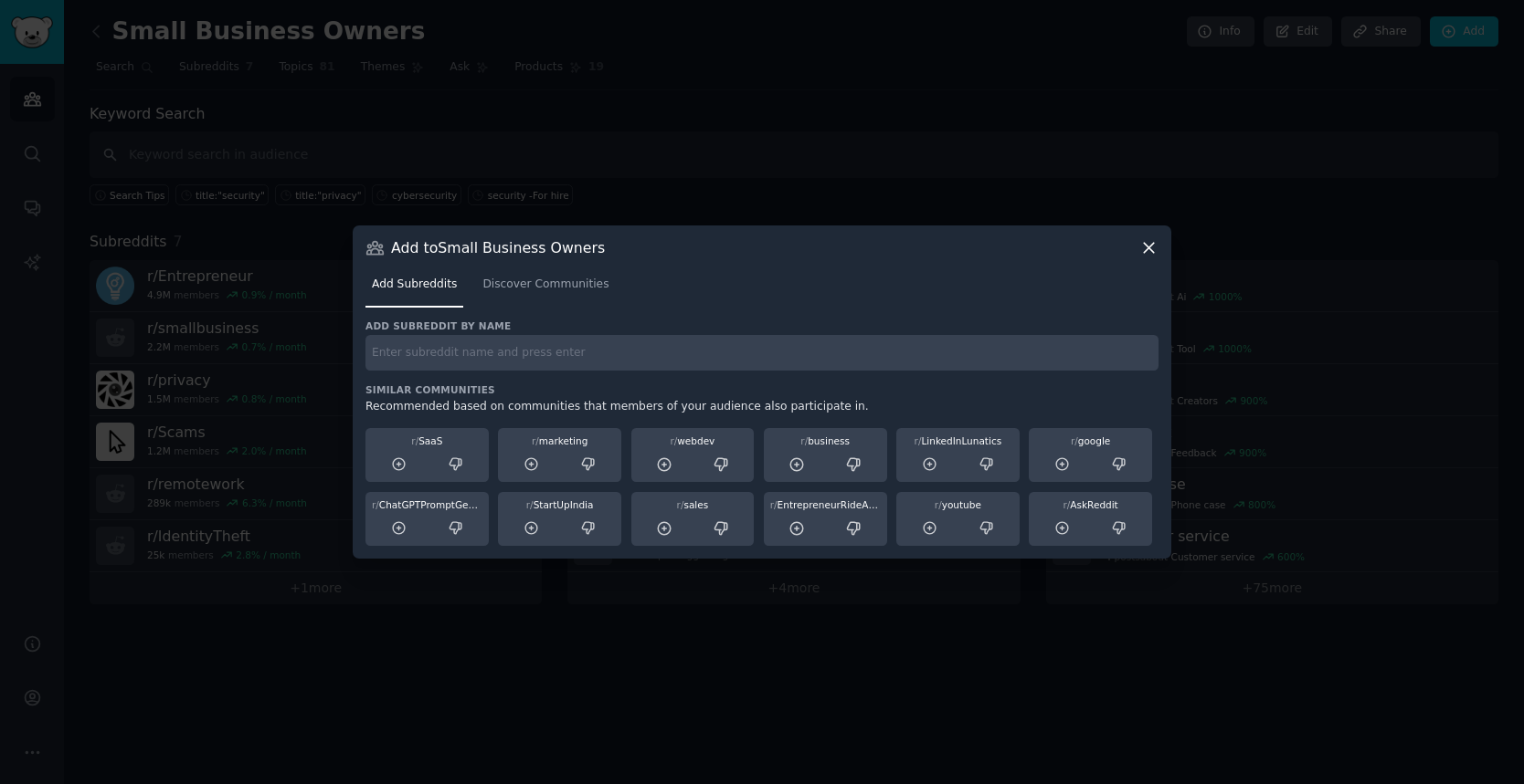
click at [615, 369] on input "text" at bounding box center [762, 353] width 793 height 36
type input "phishing"
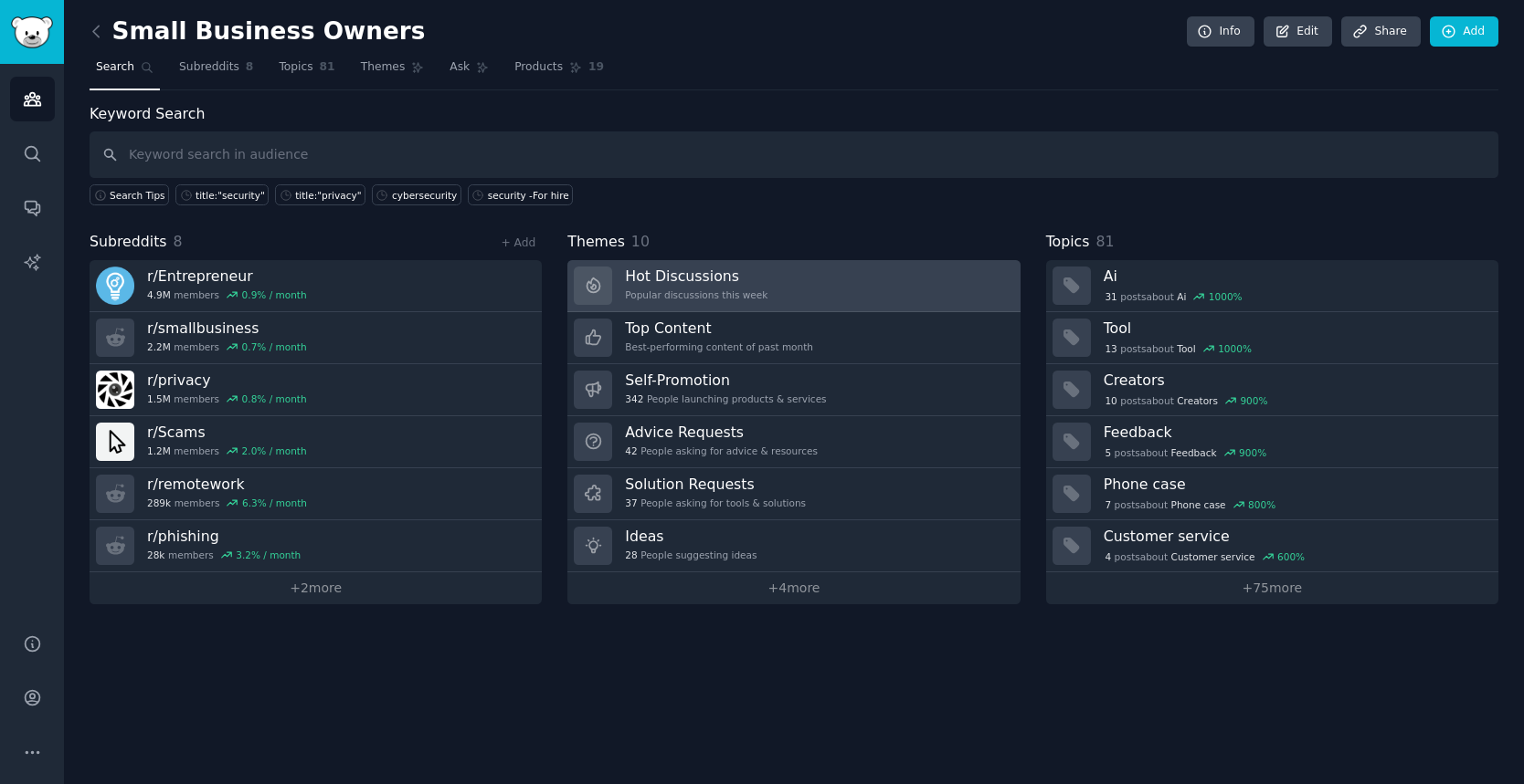
click at [710, 288] on div "Popular discussions this week" at bounding box center [696, 294] width 142 height 13
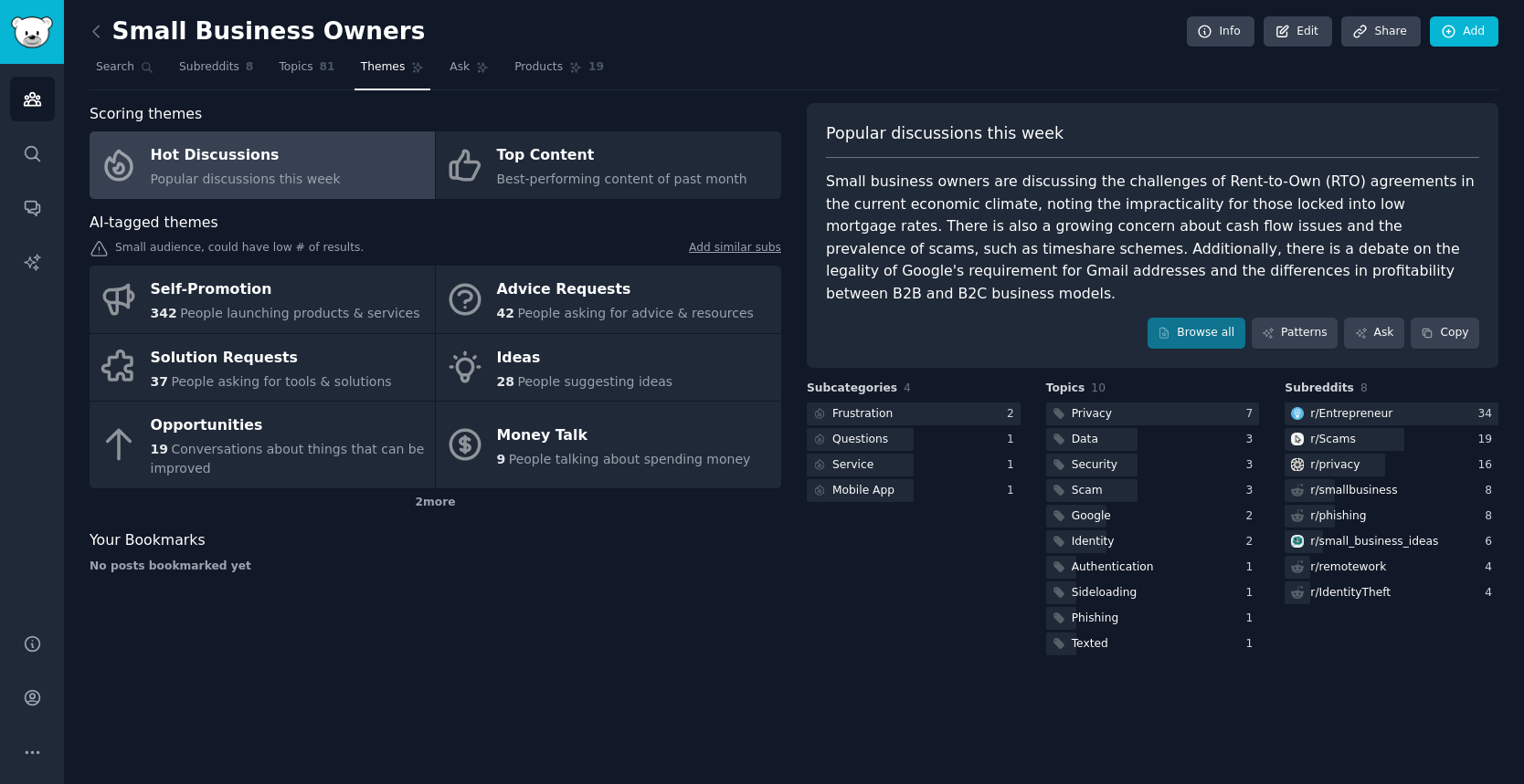
drag, startPoint x: 1299, startPoint y: 226, endPoint x: 888, endPoint y: 244, distance: 411.4
click at [888, 244] on div "Small business owners are discussing the challenges of Rent-to-Own (RTO) agreem…" at bounding box center [1153, 238] width 653 height 134
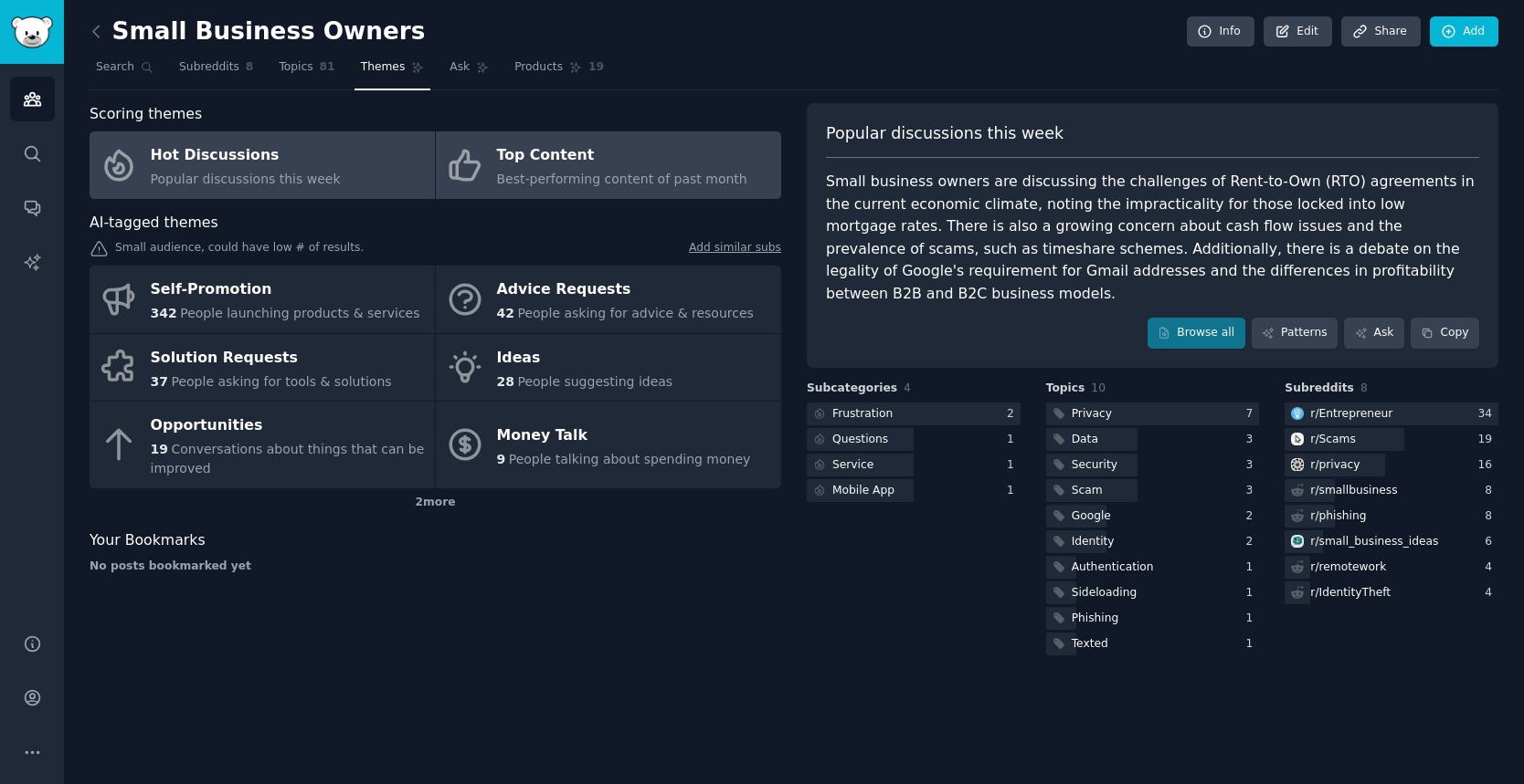
click at [576, 164] on div "Top Content" at bounding box center [622, 156] width 250 height 29
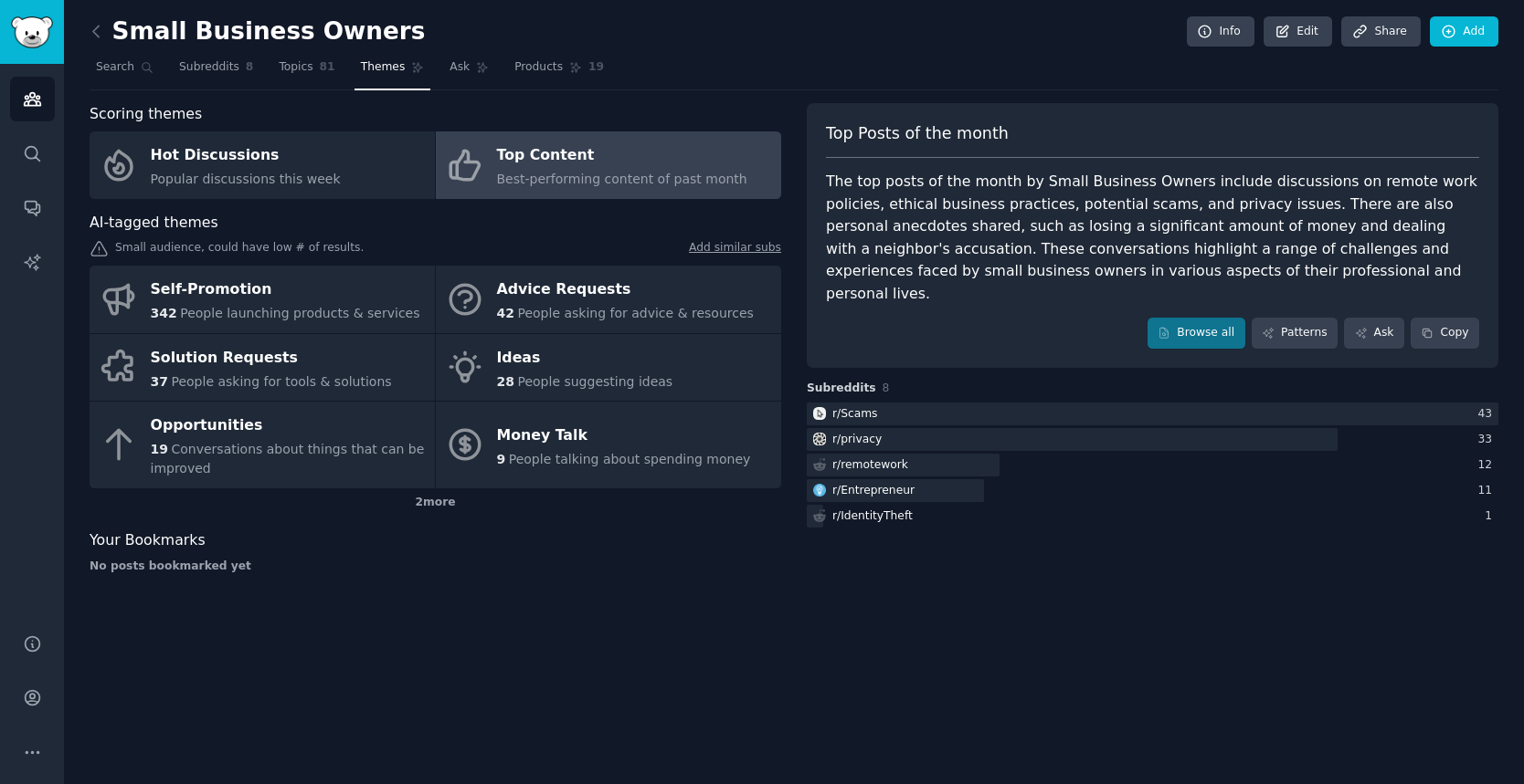
drag, startPoint x: 1003, startPoint y: 203, endPoint x: 1236, endPoint y: 195, distance: 233.1
click at [1236, 195] on div "The top posts of the month by Small Business Owners include discussions on remo…" at bounding box center [1153, 238] width 653 height 134
click at [965, 227] on div "The top posts of the month by Small Business Owners include discussions on remo…" at bounding box center [1153, 238] width 653 height 134
drag, startPoint x: 965, startPoint y: 227, endPoint x: 1148, endPoint y: 225, distance: 183.0
click at [1148, 225] on div "The top posts of the month by Small Business Owners include discussions on remo…" at bounding box center [1153, 238] width 653 height 134
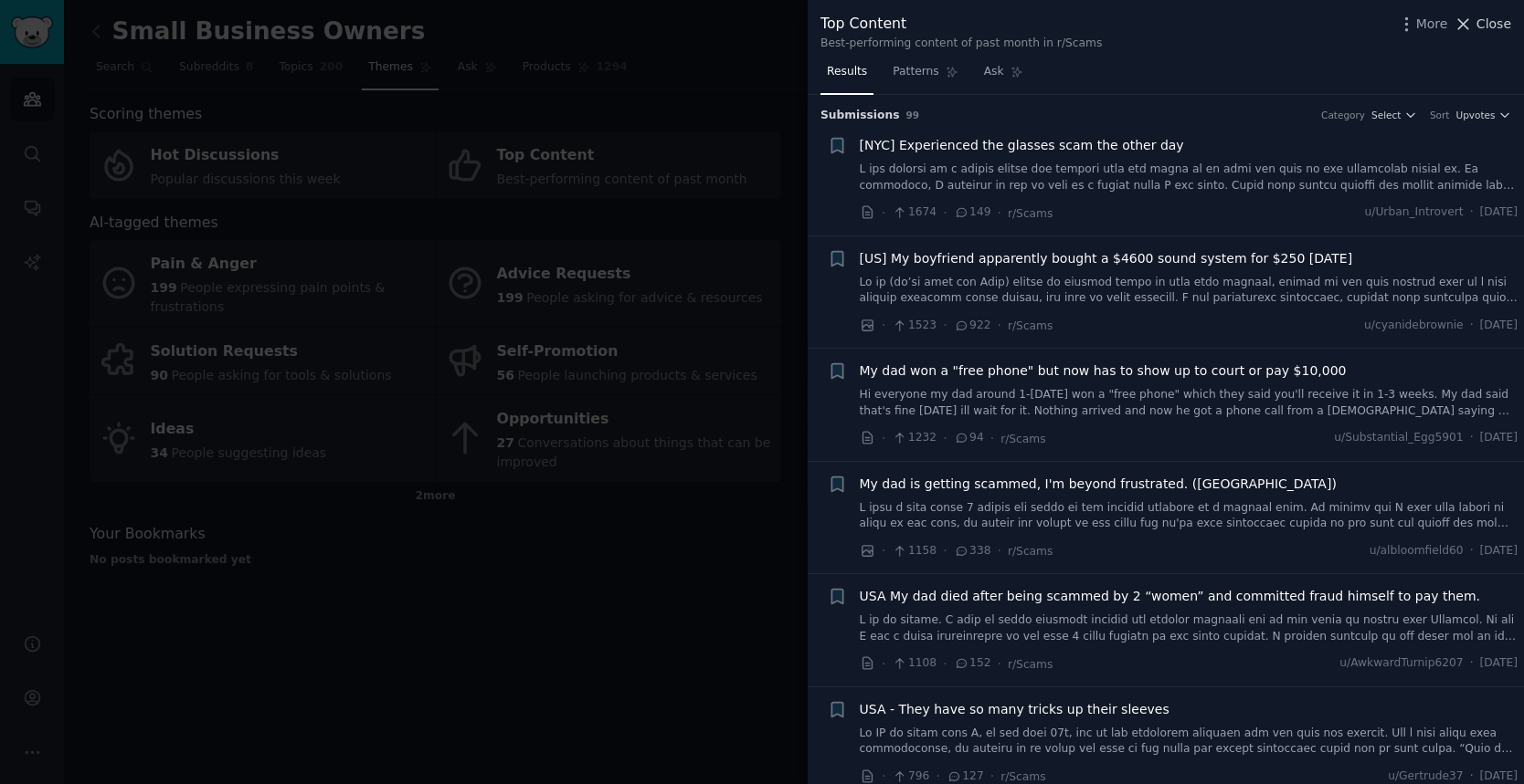
click at [1495, 23] on span "Close" at bounding box center [1494, 24] width 35 height 19
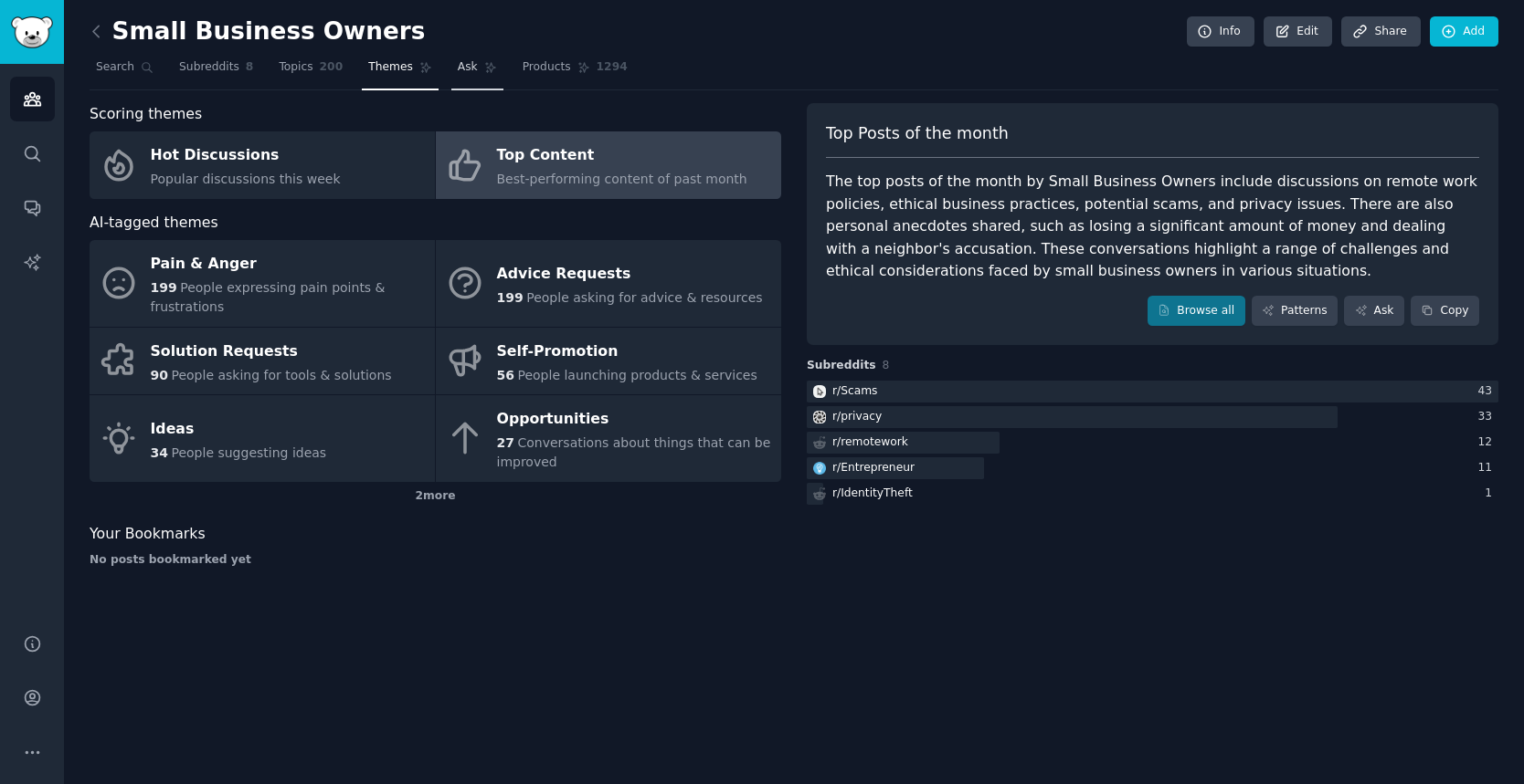
click at [476, 54] on link "Ask" at bounding box center [476, 71] width 52 height 37
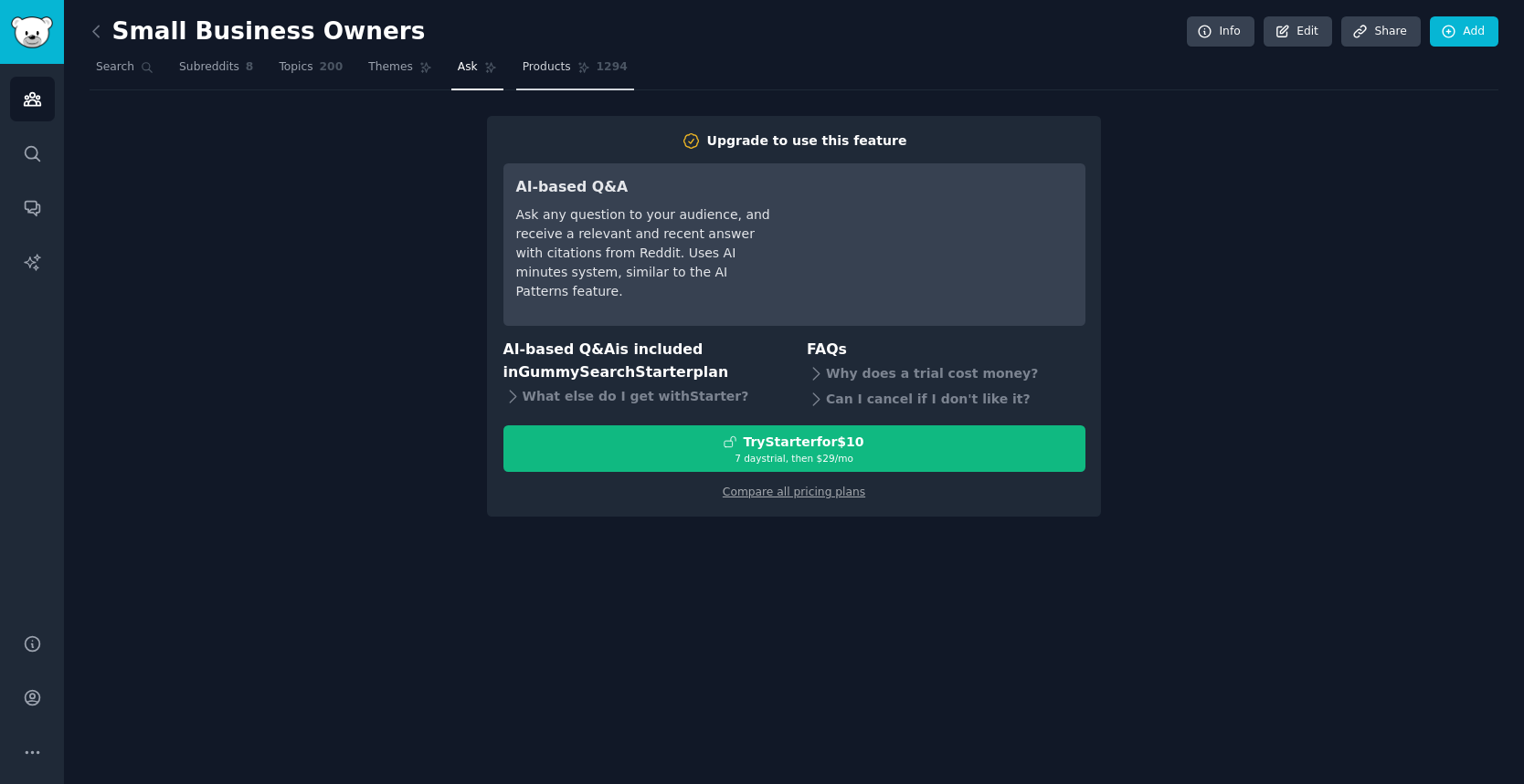
click at [554, 66] on span "Products" at bounding box center [547, 67] width 49 height 17
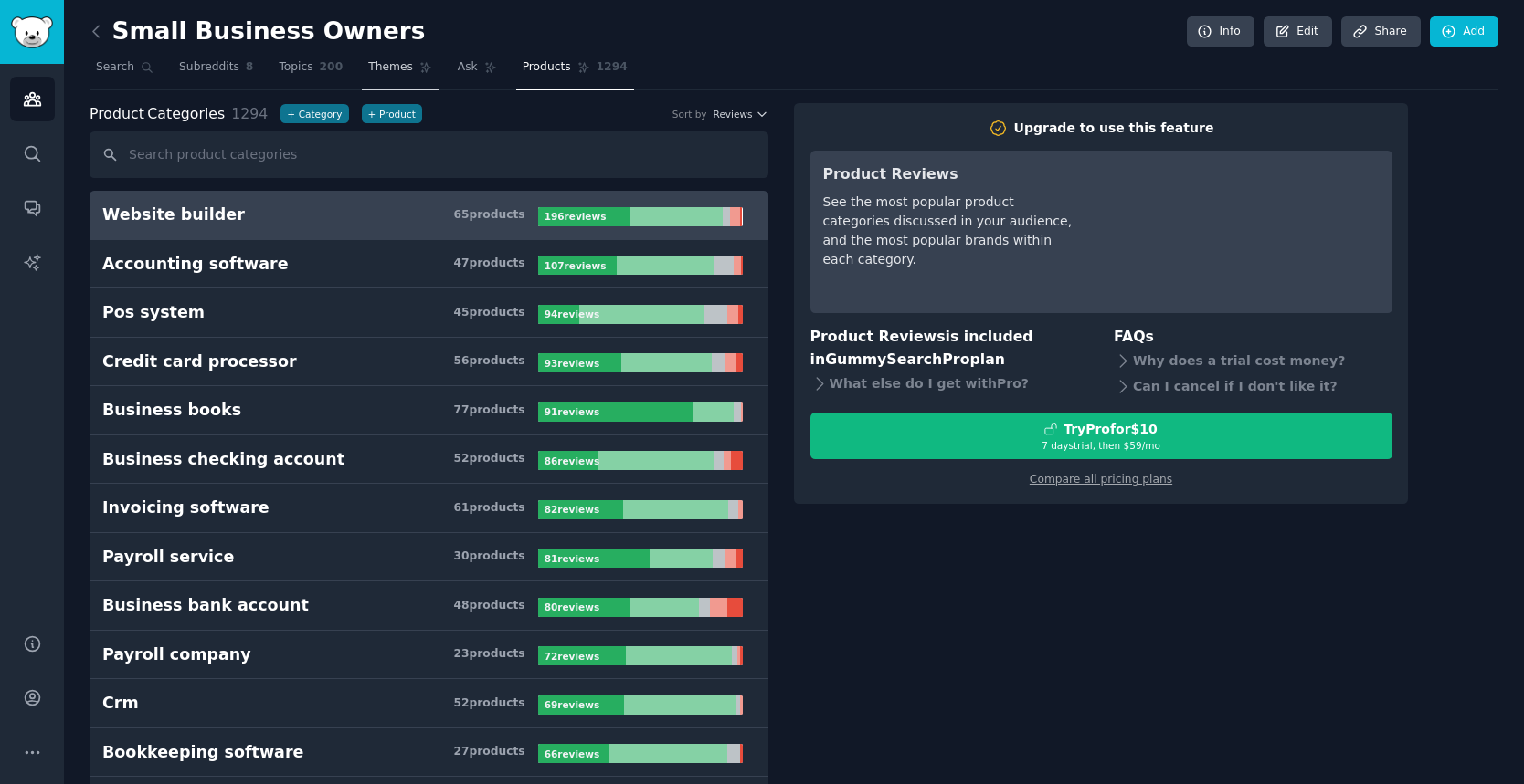
click at [400, 66] on span "Themes" at bounding box center [391, 67] width 45 height 17
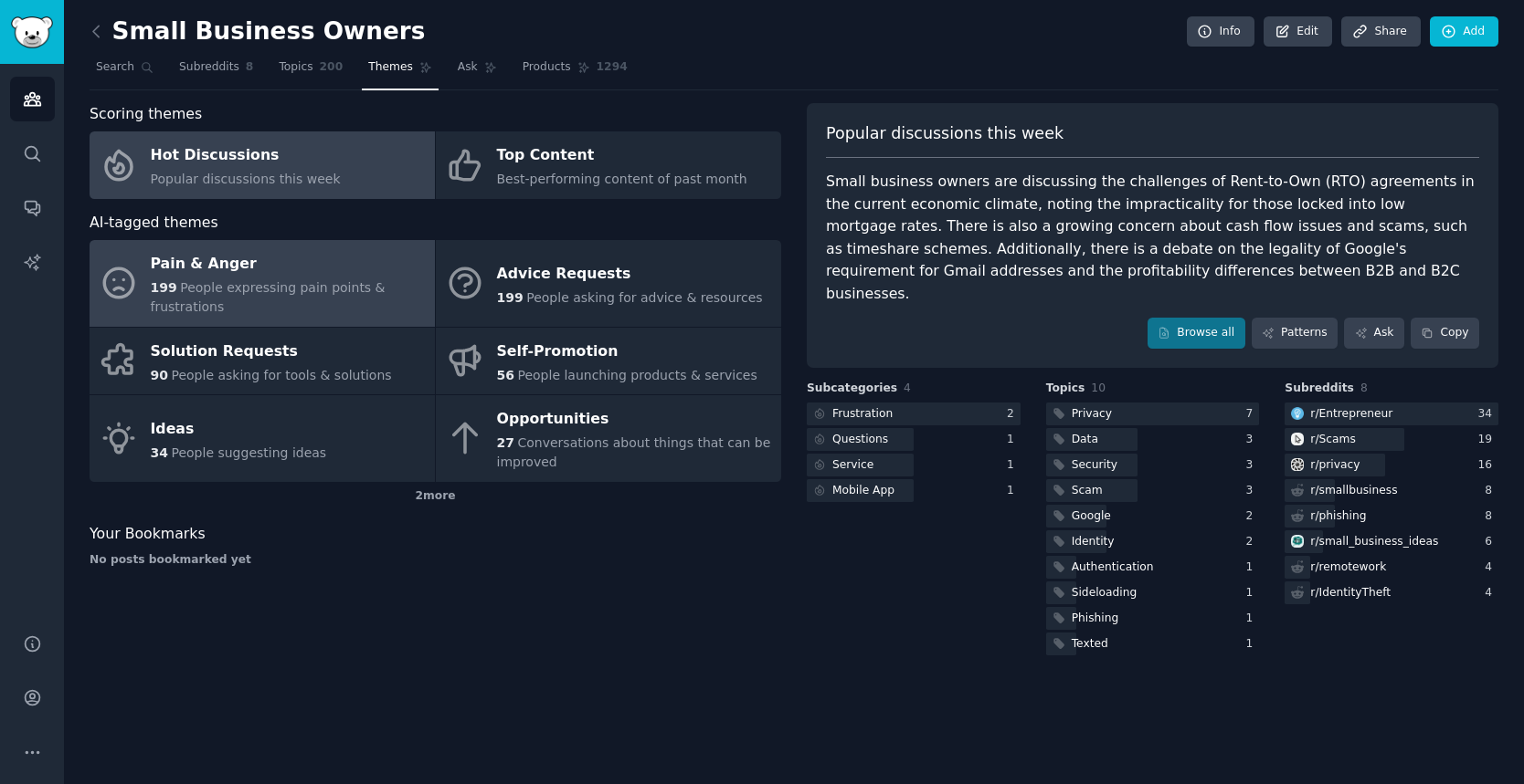
click at [220, 285] on span "People expressing pain points & frustrations" at bounding box center [268, 297] width 235 height 34
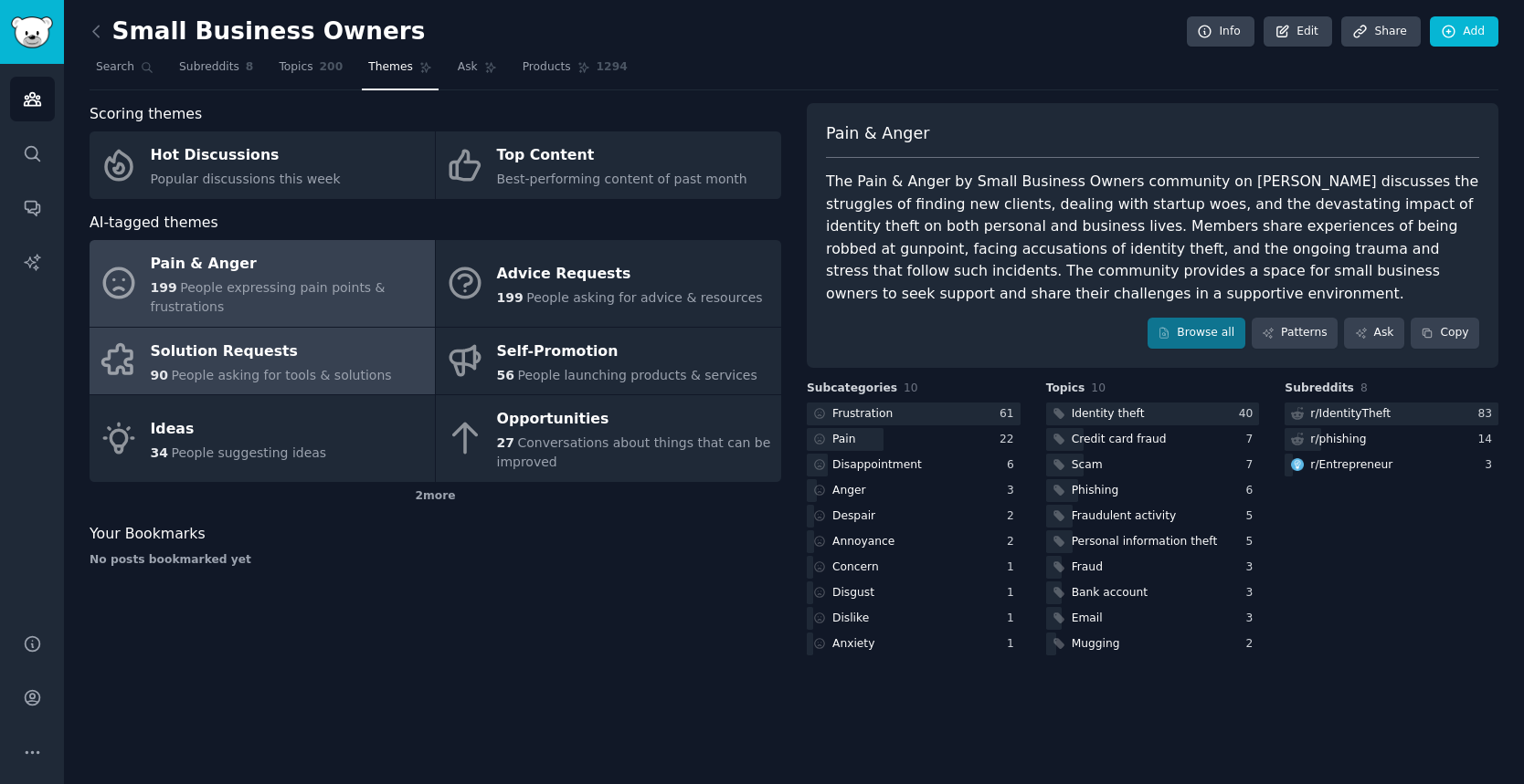
click at [315, 361] on div "Solution Requests" at bounding box center [272, 352] width 242 height 29
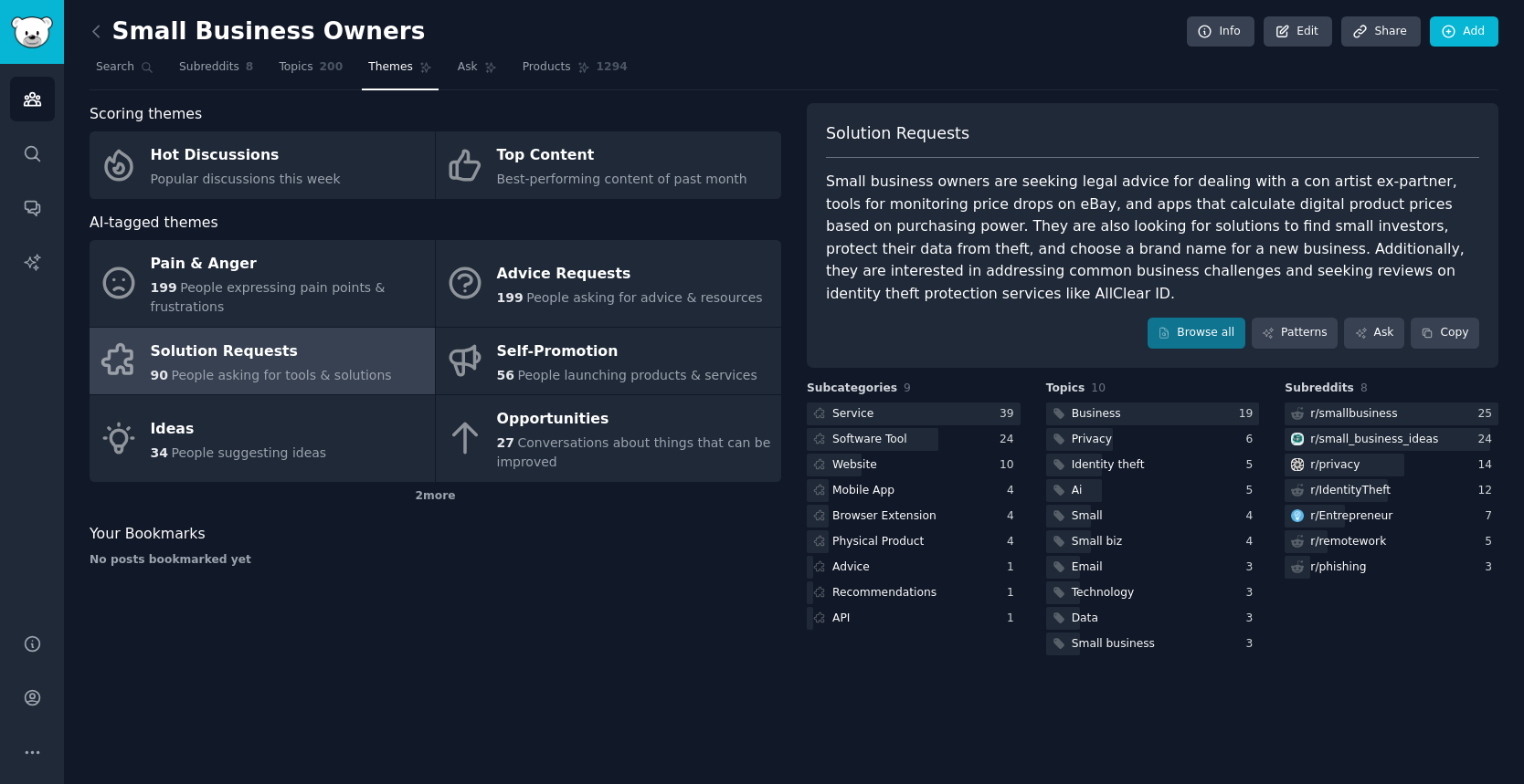
drag, startPoint x: 1250, startPoint y: 229, endPoint x: 1434, endPoint y: 227, distance: 184.0
click at [1434, 227] on div "Small business owners are seeking legal advice for dealing with a con artist ex…" at bounding box center [1153, 238] width 653 height 134
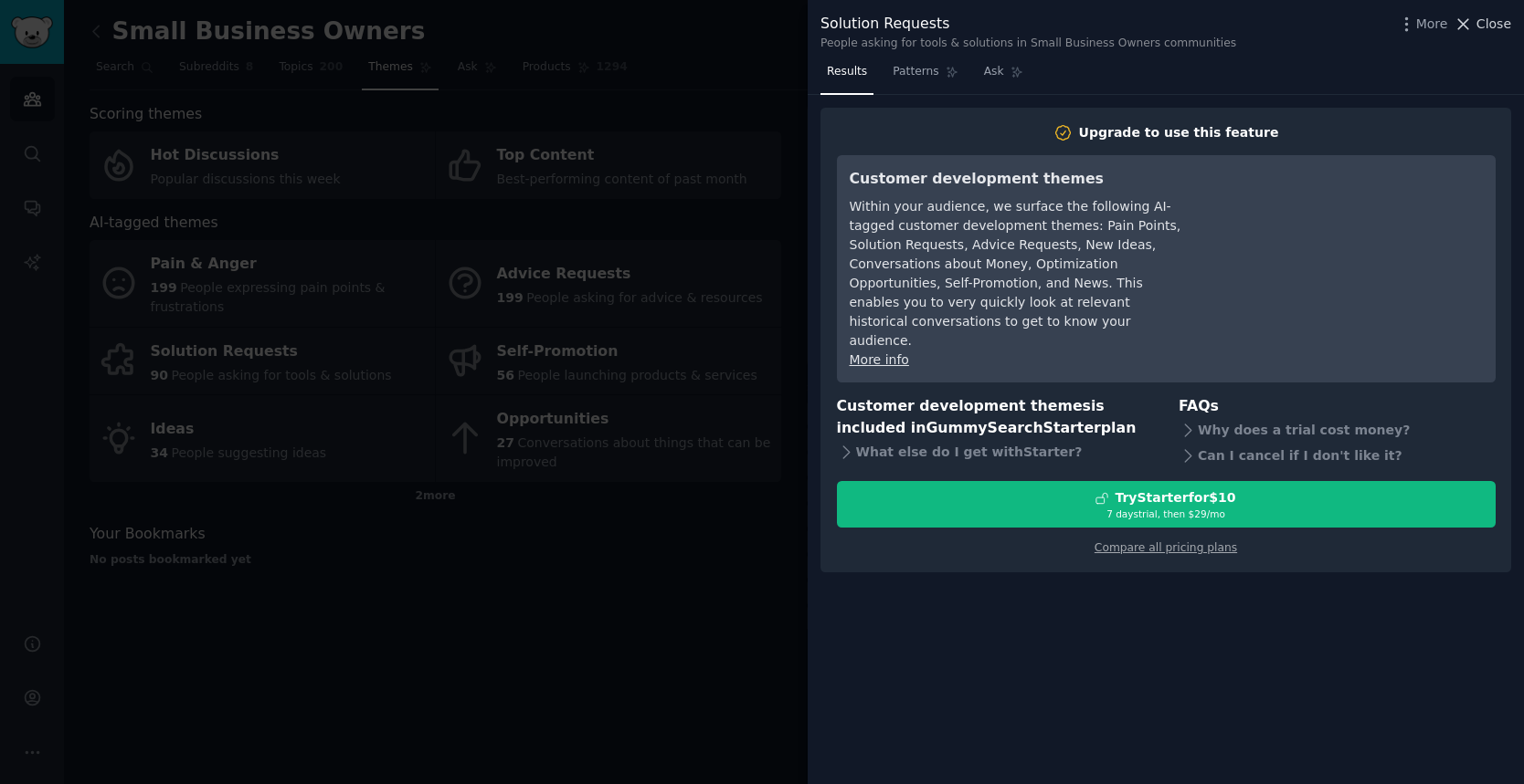
click at [1503, 23] on span "Close" at bounding box center [1494, 24] width 35 height 19
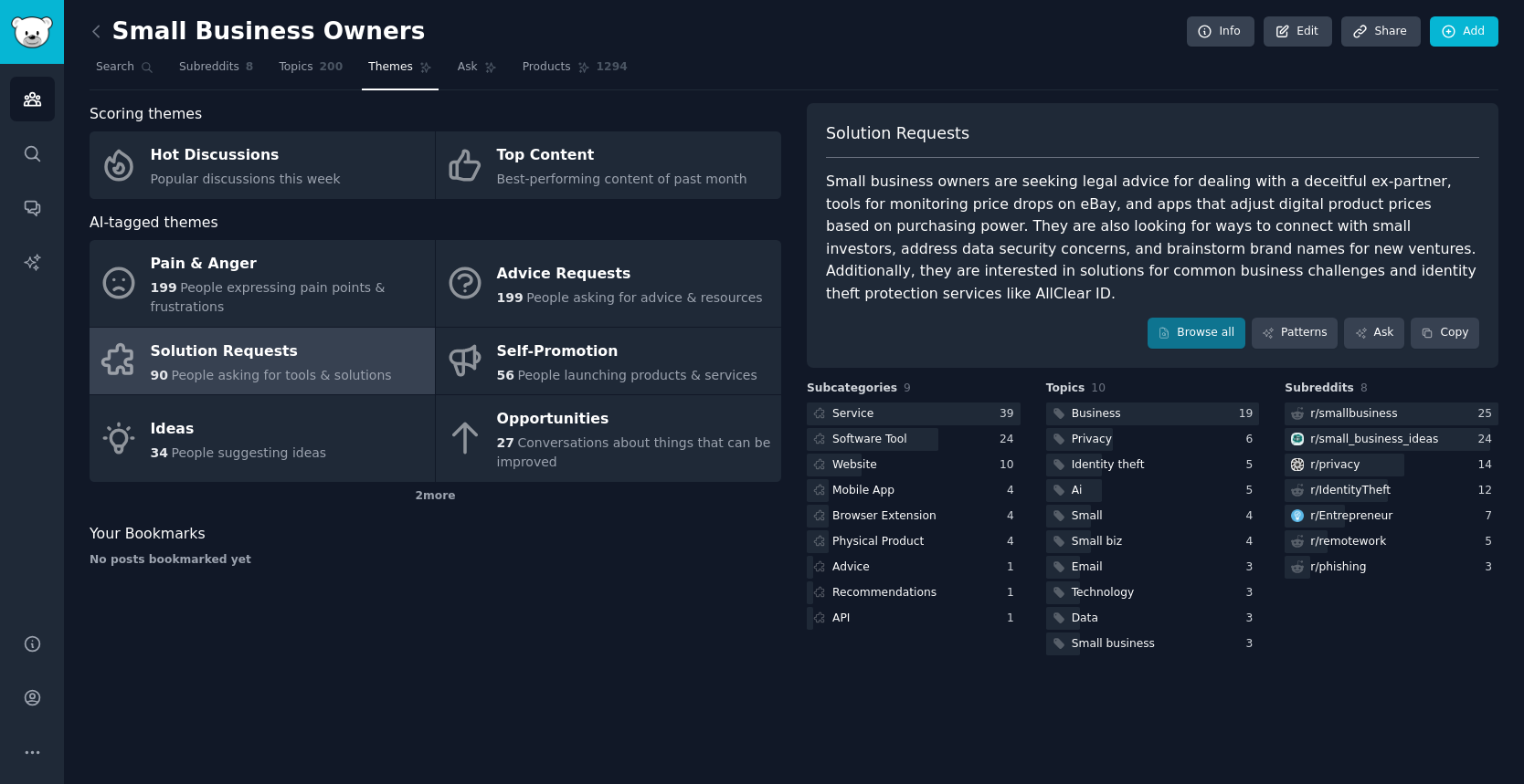
drag, startPoint x: 1282, startPoint y: 226, endPoint x: 887, endPoint y: 246, distance: 395.5
click at [887, 246] on div "Small business owners are seeking legal advice for dealing with a deceitful ex-…" at bounding box center [1153, 238] width 653 height 134
